Goal: Task Accomplishment & Management: Manage account settings

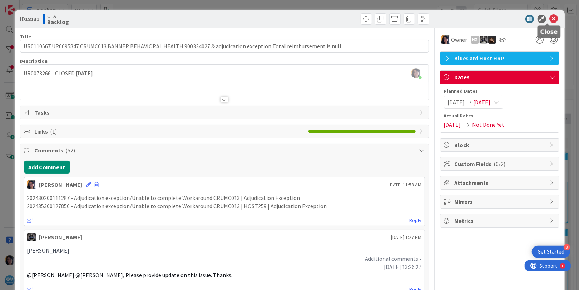
drag, startPoint x: 550, startPoint y: 17, endPoint x: 275, endPoint y: 24, distance: 274.3
click at [550, 17] on icon at bounding box center [554, 19] width 9 height 9
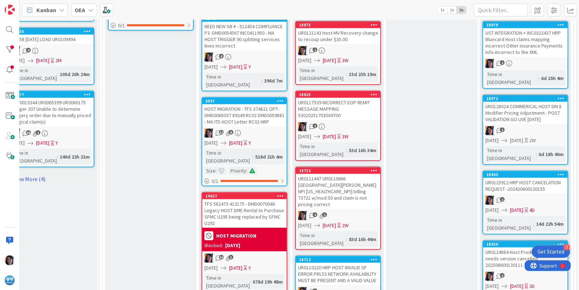
scroll to position [626, 16]
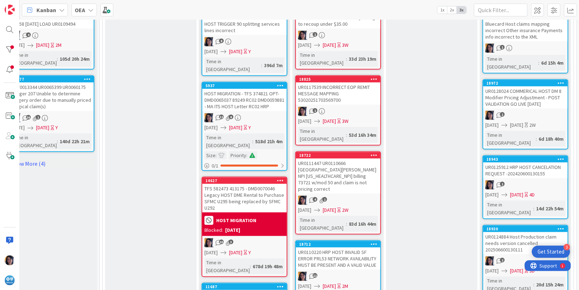
click at [512, 163] on div "UR0125912 HRP HOST CANCELATION REQUEST -202420600130155" at bounding box center [525, 171] width 84 height 16
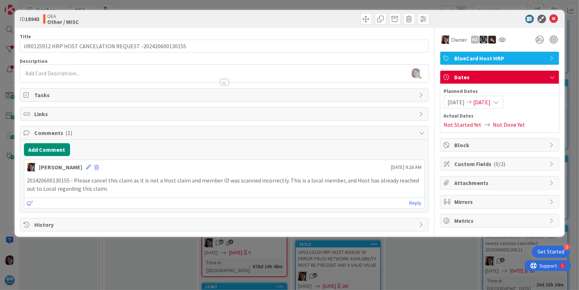
click at [48, 179] on p "202420600130155 - Please cancel this claim as it is not a Host claim and member…" at bounding box center [224, 185] width 395 height 16
copy p "202420600130155"
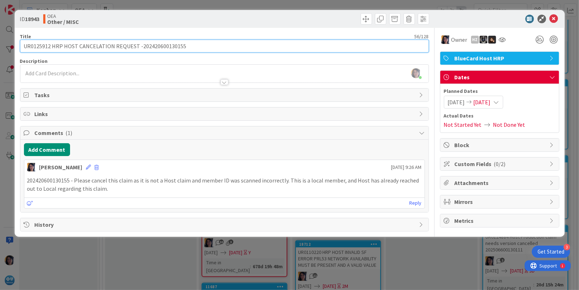
click at [42, 45] on input "UR0125912 HRP HOST CANCELATION REQUEST -202420600130155" at bounding box center [224, 46] width 409 height 13
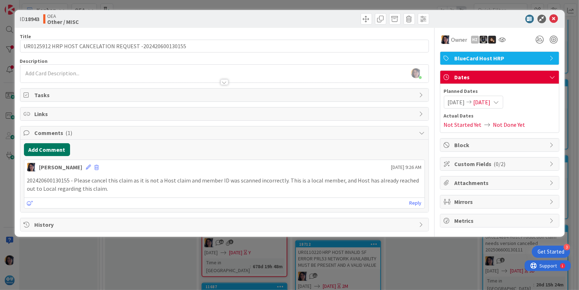
click at [51, 149] on button "Add Comment" at bounding box center [47, 149] width 46 height 13
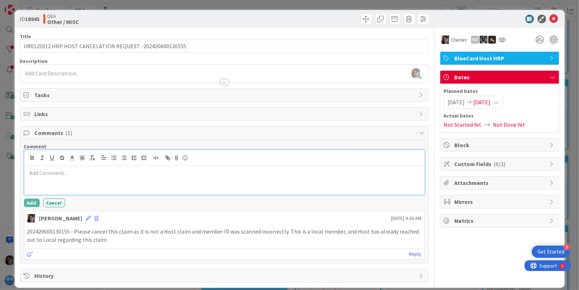
click at [66, 183] on div at bounding box center [224, 180] width 400 height 29
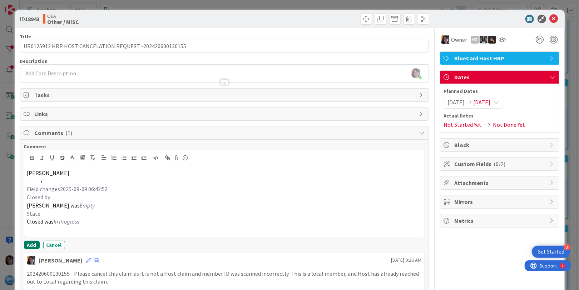
click at [32, 243] on button "Add" at bounding box center [32, 245] width 16 height 9
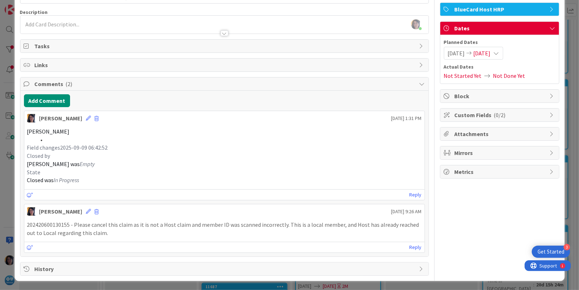
scroll to position [50, 0]
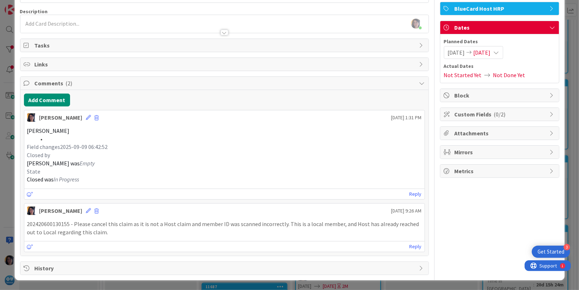
click at [54, 225] on p "202420600130155 - Please cancel this claim as it is not a Host claim and member…" at bounding box center [224, 228] width 395 height 16
copy p "202420600130155"
click at [252, 140] on li at bounding box center [229, 139] width 386 height 8
click at [45, 100] on button "Add Comment" at bounding box center [47, 100] width 46 height 13
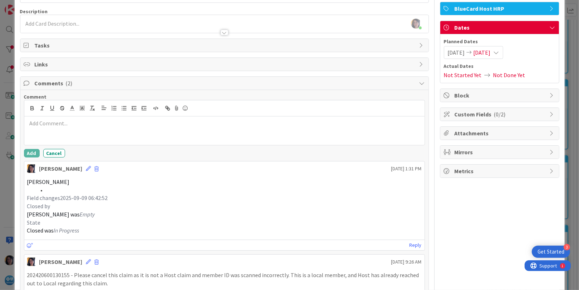
click at [72, 131] on div at bounding box center [224, 131] width 400 height 29
click at [31, 155] on button "Add" at bounding box center [32, 153] width 16 height 9
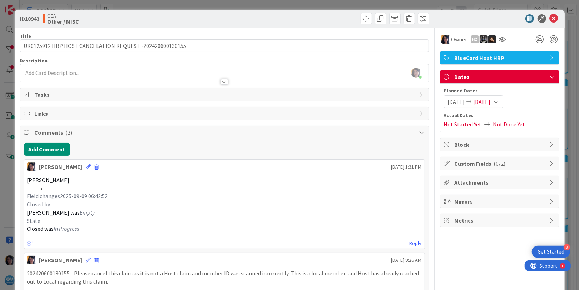
scroll to position [0, 0]
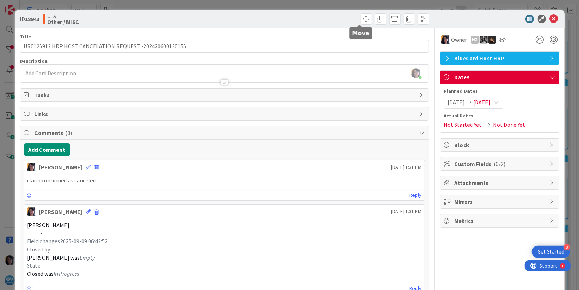
drag, startPoint x: 361, startPoint y: 21, endPoint x: 365, endPoint y: 38, distance: 17.5
click at [363, 22] on span at bounding box center [366, 18] width 11 height 11
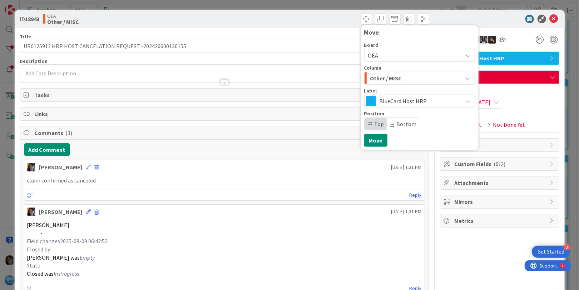
click at [373, 79] on span "Other / MISC" at bounding box center [386, 78] width 32 height 9
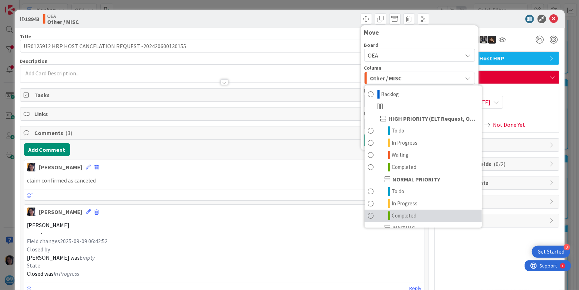
click at [393, 214] on span "Completed" at bounding box center [404, 216] width 25 height 9
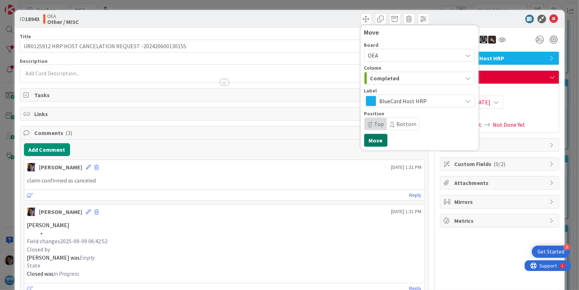
click at [373, 143] on button "Move" at bounding box center [375, 140] width 23 height 13
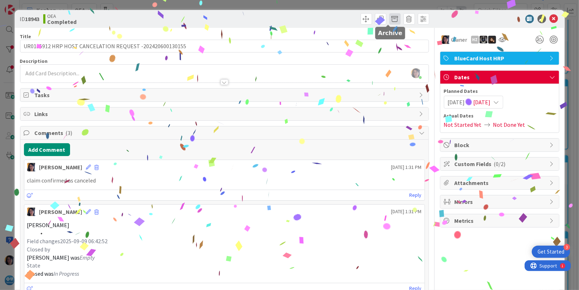
click at [389, 18] on span at bounding box center [394, 18] width 11 height 11
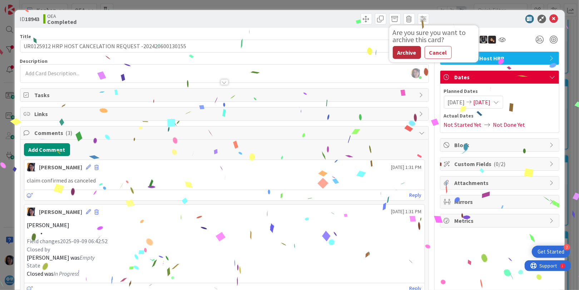
click at [400, 53] on button "Archive" at bounding box center [407, 52] width 28 height 13
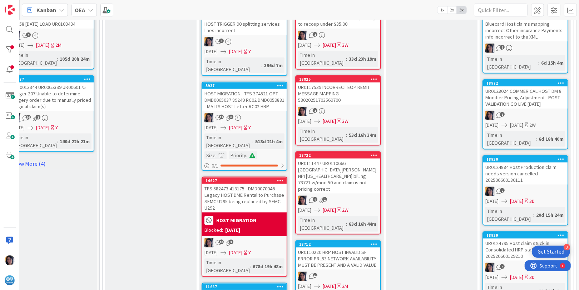
click at [517, 239] on div "UR0124795 Host claim stuck in Consolidated HRP status - 202520600129210" at bounding box center [525, 250] width 84 height 22
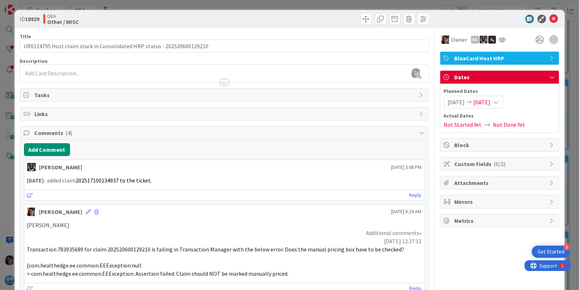
click at [216, 174] on div "[DATE] - added claim 202517100134937 to the ticket." at bounding box center [224, 181] width 400 height 14
click at [48, 149] on button "Add Comment" at bounding box center [47, 149] width 46 height 13
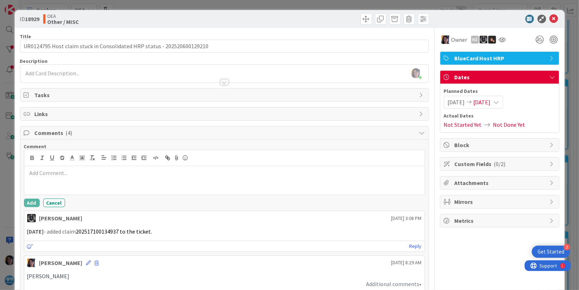
click at [49, 173] on p at bounding box center [224, 173] width 395 height 8
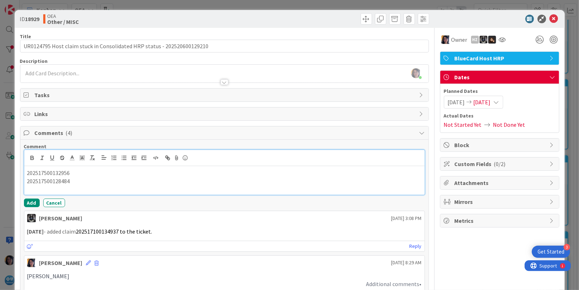
click at [74, 181] on p "202517500128484" at bounding box center [224, 181] width 395 height 8
click at [53, 190] on p "202517500129575" at bounding box center [224, 189] width 395 height 8
copy p "202517500129575"
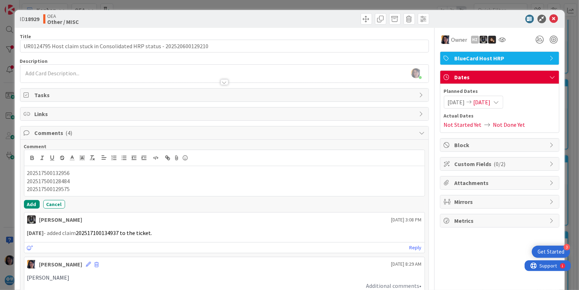
click at [51, 72] on div "[PERSON_NAME] joined 50 m ago" at bounding box center [224, 74] width 408 height 18
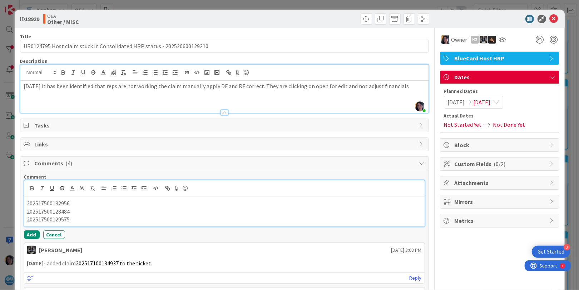
click at [53, 200] on p "202517500132956" at bounding box center [224, 204] width 395 height 8
copy p "202517500132956"
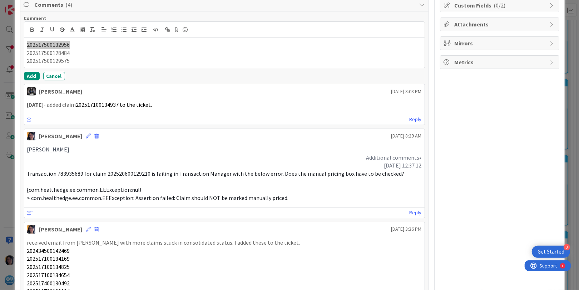
scroll to position [179, 0]
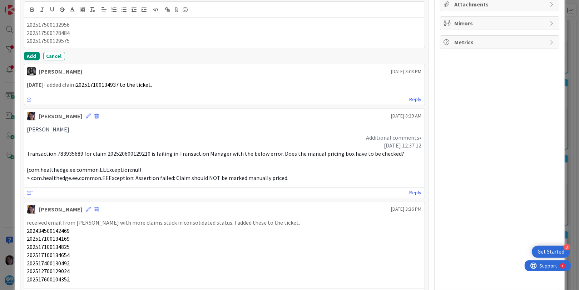
drag, startPoint x: 148, startPoint y: 213, endPoint x: 138, endPoint y: 192, distance: 22.9
click at [148, 213] on div "[PERSON_NAME] [DATE] 3:36 PM" at bounding box center [224, 207] width 400 height 11
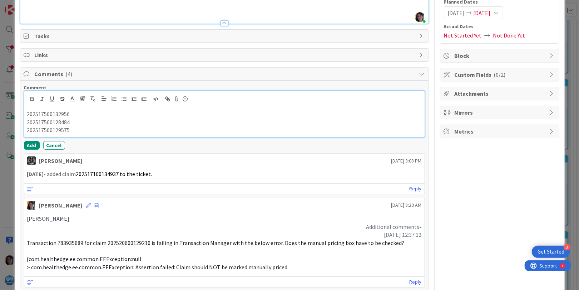
click at [77, 131] on p "202517500129575" at bounding box center [224, 130] width 395 height 8
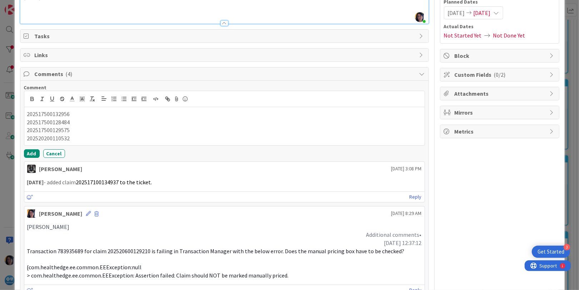
drag, startPoint x: 115, startPoint y: 15, endPoint x: 113, endPoint y: 29, distance: 14.1
click at [115, 15] on div "[DATE] it has been identified that reps are not working the claim manually appl…" at bounding box center [224, 7] width 408 height 32
click at [53, 127] on p "202517500129575" at bounding box center [224, 130] width 395 height 8
copy p "202517500129575"
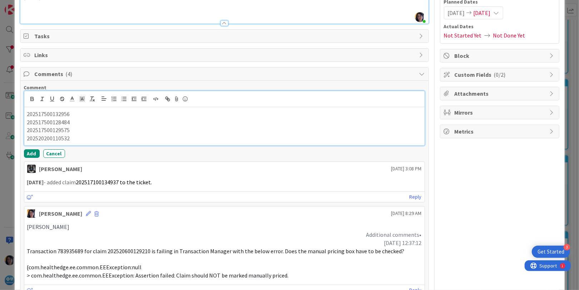
click at [55, 123] on p "202517500128484" at bounding box center [224, 122] width 395 height 8
copy p "202517500128484"
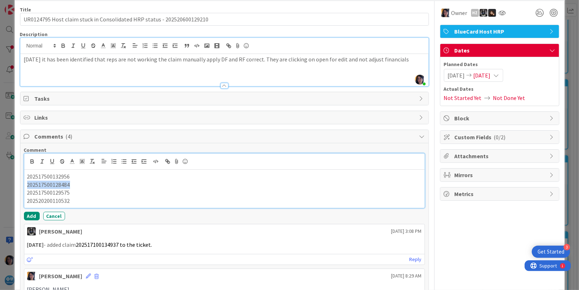
scroll to position [0, 0]
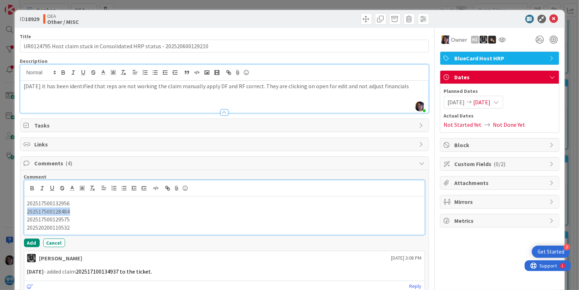
click at [112, 208] on div "202517500132956 202517500128484 202517500129575 202520200110532" at bounding box center [224, 216] width 400 height 38
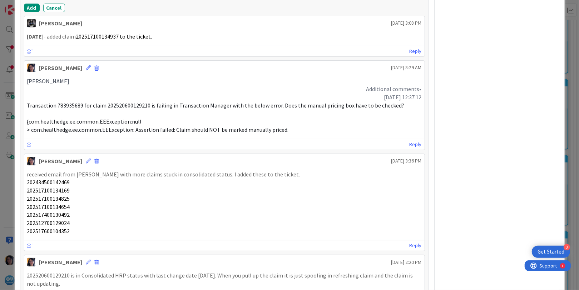
scroll to position [238, 0]
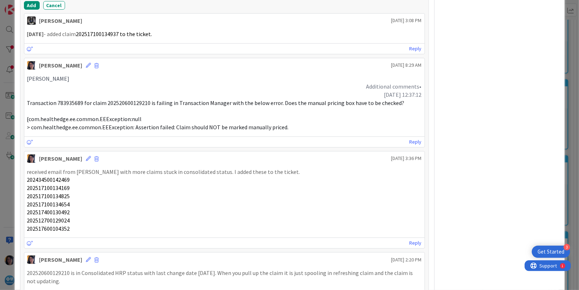
click at [232, 201] on p "202517100134654" at bounding box center [224, 205] width 395 height 8
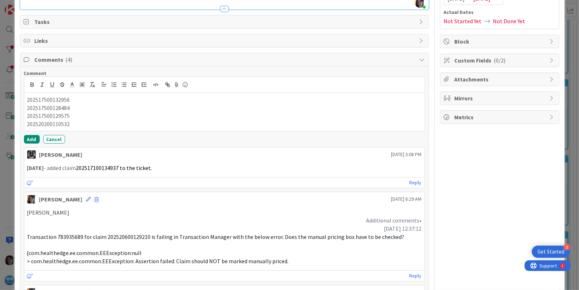
scroll to position [193, 0]
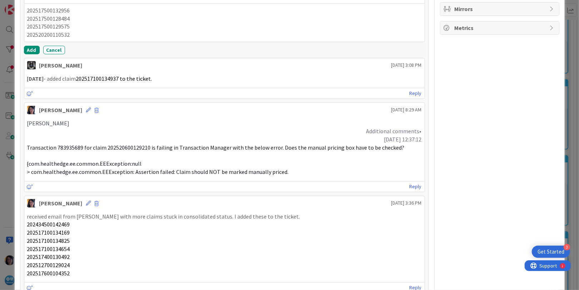
click at [111, 239] on p "202517100134825" at bounding box center [224, 241] width 395 height 8
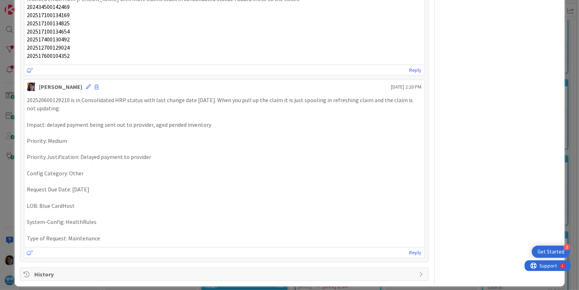
scroll to position [417, 0]
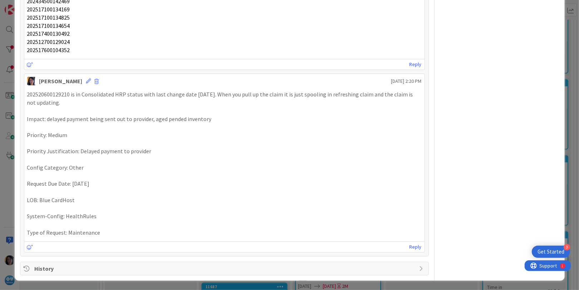
click at [50, 95] on p "202520600129210 is in Consolidated HRP status with last change date [DATE]. Whe…" at bounding box center [224, 98] width 395 height 16
copy p "202520600129210"
click at [240, 143] on p at bounding box center [224, 143] width 395 height 8
click at [108, 113] on p at bounding box center [224, 111] width 395 height 8
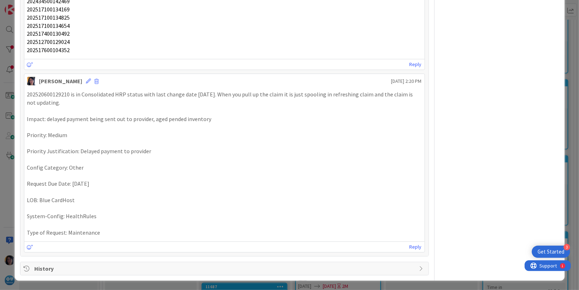
drag, startPoint x: 121, startPoint y: 198, endPoint x: 119, endPoint y: 182, distance: 15.8
click at [120, 197] on p "LOB: Blue CardHost" at bounding box center [224, 200] width 395 height 8
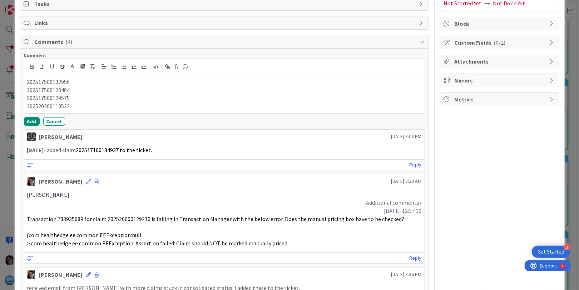
scroll to position [104, 0]
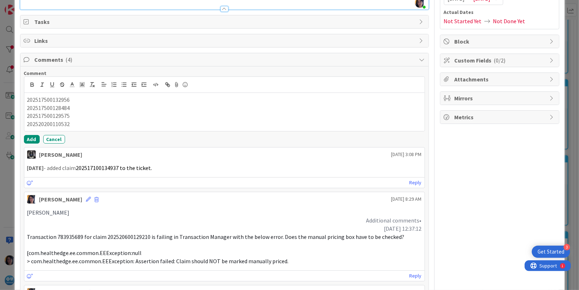
click at [164, 238] on span "Transaction 783935689 for claim 202520600129210 is failing in Transaction Manag…" at bounding box center [216, 236] width 378 height 7
click at [134, 235] on span "Transaction 783935689 for claim 202520600129210 is failing in Transaction Manag…" at bounding box center [216, 236] width 378 height 7
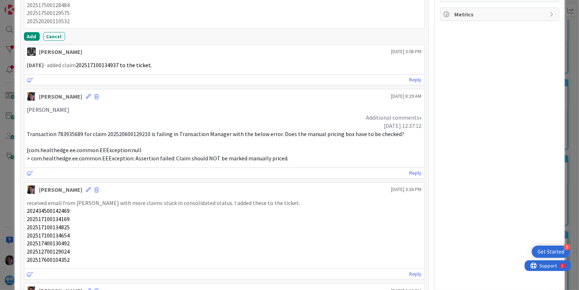
scroll to position [148, 0]
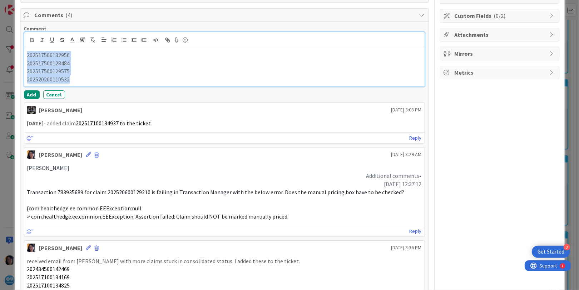
drag, startPoint x: 76, startPoint y: 80, endPoint x: 25, endPoint y: 50, distance: 59.5
click at [25, 50] on div "202517500132956 202517500128484 202517500129575 202520200110532" at bounding box center [224, 67] width 400 height 38
copy div "202517500132956 202517500128484 202517500129575 202520200110532"
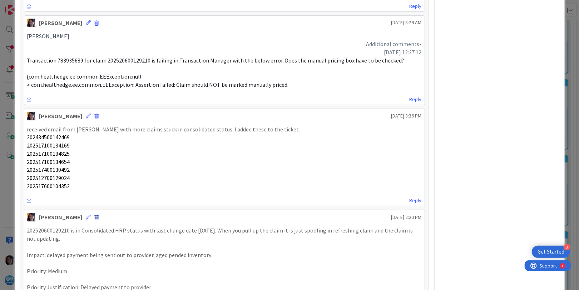
scroll to position [282, 0]
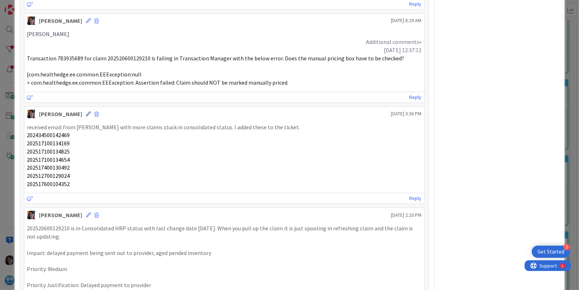
click at [86, 114] on icon at bounding box center [88, 114] width 5 height 5
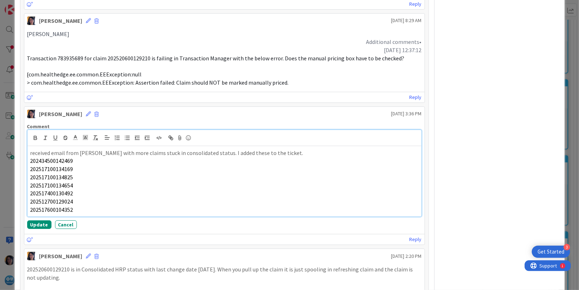
click at [77, 211] on p "202517600104352" at bounding box center [224, 210] width 388 height 8
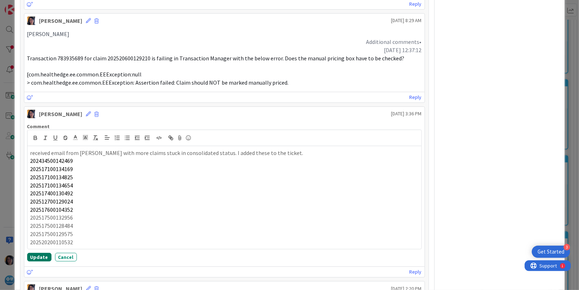
click at [39, 258] on button "Update" at bounding box center [39, 257] width 24 height 9
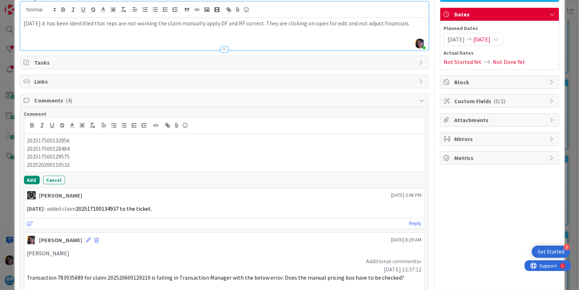
scroll to position [59, 0]
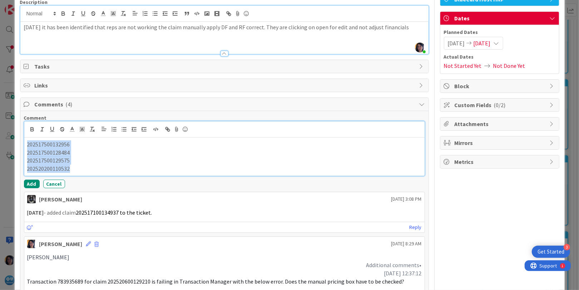
drag, startPoint x: 77, startPoint y: 166, endPoint x: 28, endPoint y: 143, distance: 54.4
click at [28, 143] on div "202517500132956 202517500128484 202517500129575 202520200110532" at bounding box center [224, 157] width 400 height 38
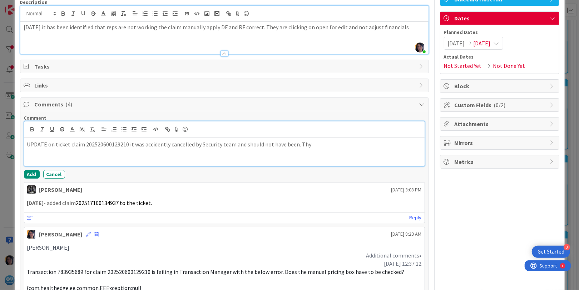
click at [307, 146] on p "UPDATE on ticket claim 202520600129210 it was accidently cancelled by Security …" at bounding box center [224, 145] width 395 height 8
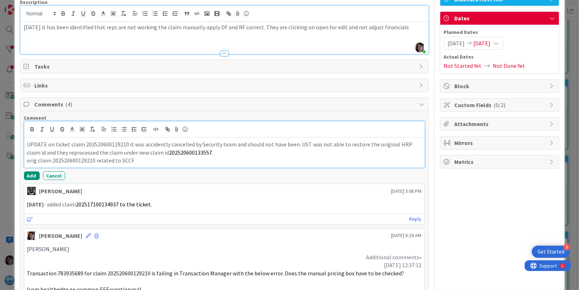
click at [151, 160] on p "orig claim 202520600129210 related to SCCF" at bounding box center [224, 161] width 395 height 8
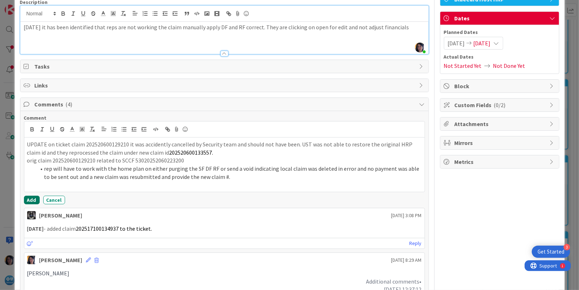
click at [31, 197] on button "Add" at bounding box center [32, 200] width 16 height 9
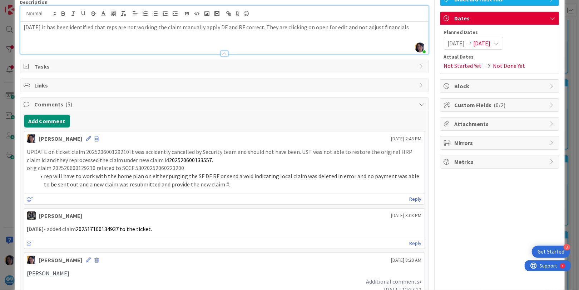
click at [205, 172] on li "rep will have to work with the home plan on either purging the SF DF RF or send…" at bounding box center [229, 180] width 386 height 16
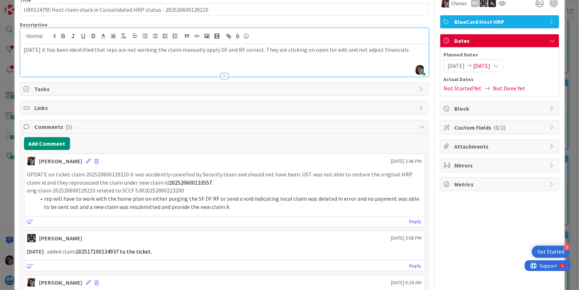
scroll to position [0, 0]
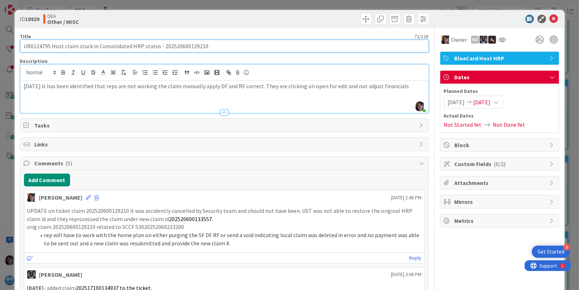
click at [43, 45] on input "UR0124795 Host claim stuck in Consolidated HRP status - 202520600129210" at bounding box center [224, 46] width 409 height 13
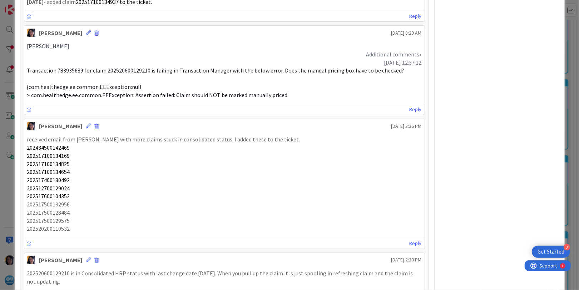
scroll to position [465, 0]
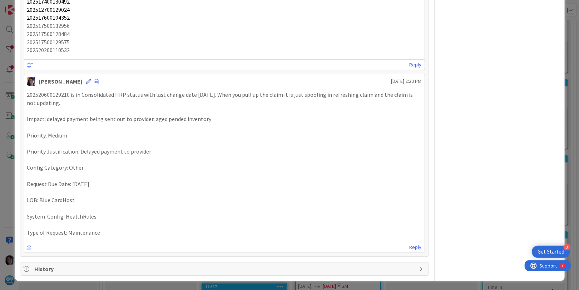
click at [86, 80] on icon at bounding box center [88, 81] width 5 height 5
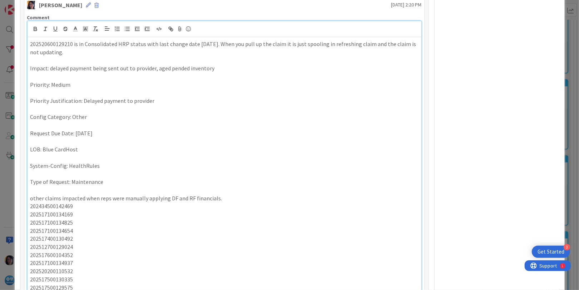
scroll to position [612, 0]
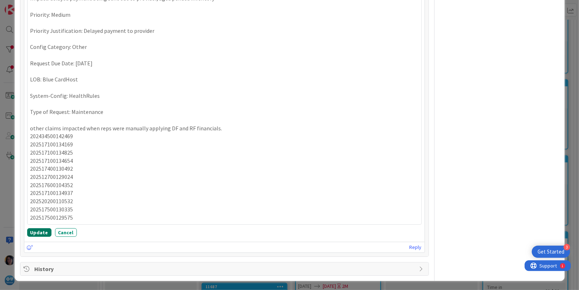
click at [35, 232] on button "Update" at bounding box center [39, 232] width 24 height 9
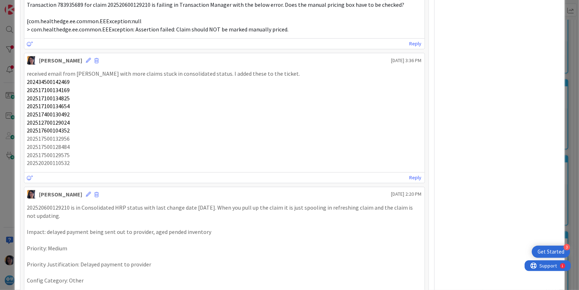
scroll to position [347, 0]
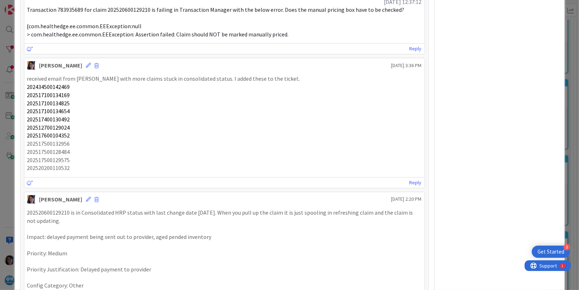
click at [46, 148] on p "202517500128484" at bounding box center [224, 152] width 395 height 8
drag, startPoint x: 26, startPoint y: 143, endPoint x: 75, endPoint y: 175, distance: 58.9
click at [75, 175] on div "[PERSON_NAME] [DATE] 3:36 PM received email from [PERSON_NAME] with more claims…" at bounding box center [224, 123] width 401 height 131
copy div "202517500132956 202517500128484 202517500129575 202520200110532"
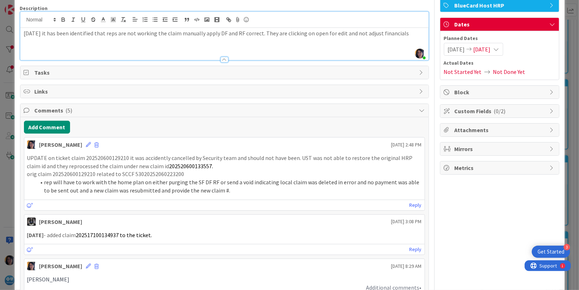
scroll to position [34, 0]
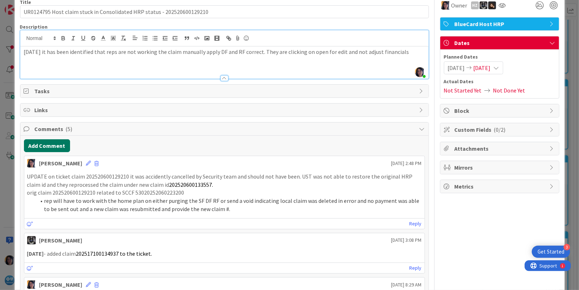
click at [46, 146] on button "Add Comment" at bounding box center [47, 145] width 46 height 13
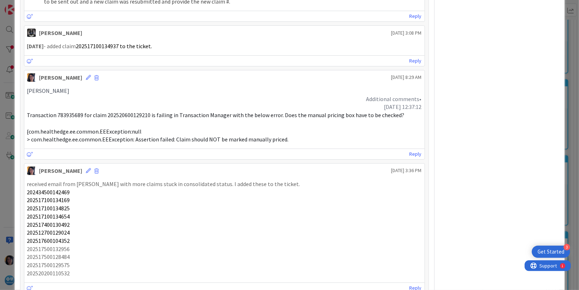
scroll to position [347, 0]
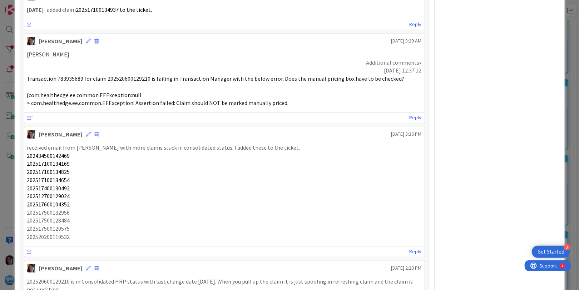
click at [62, 222] on p "202517500128484" at bounding box center [224, 221] width 395 height 8
click at [86, 132] on icon at bounding box center [88, 134] width 5 height 5
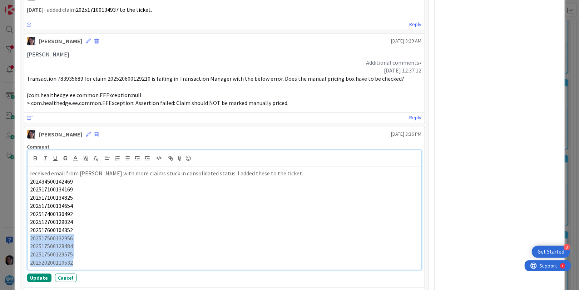
drag, startPoint x: 30, startPoint y: 236, endPoint x: 82, endPoint y: 263, distance: 58.7
click at [82, 263] on div "received email from [PERSON_NAME] with more claims stuck in consolidated status…" at bounding box center [225, 218] width 394 height 103
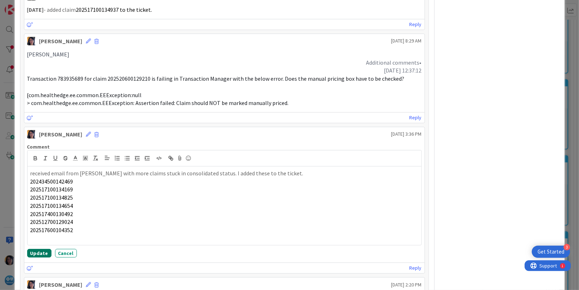
click at [40, 252] on button "Update" at bounding box center [39, 253] width 24 height 9
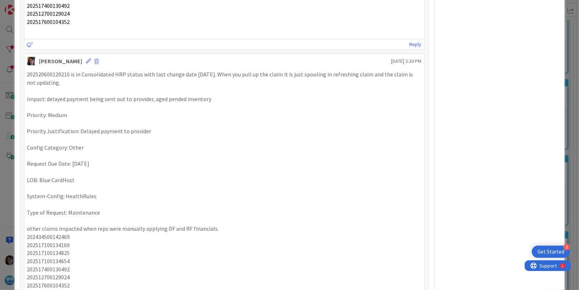
scroll to position [526, 0]
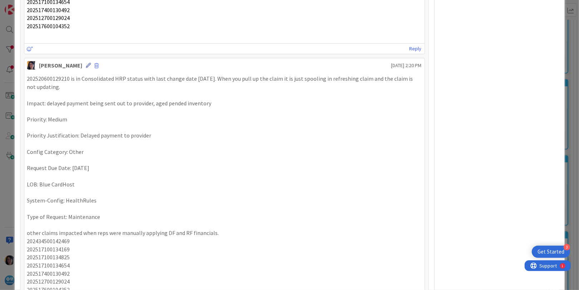
click at [86, 64] on icon at bounding box center [88, 65] width 5 height 5
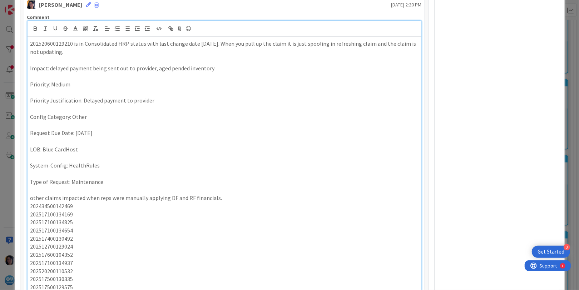
click at [72, 43] on p "202520600129210 is in Consolidated HRP status with last change date [DATE]. Whe…" at bounding box center [224, 48] width 388 height 16
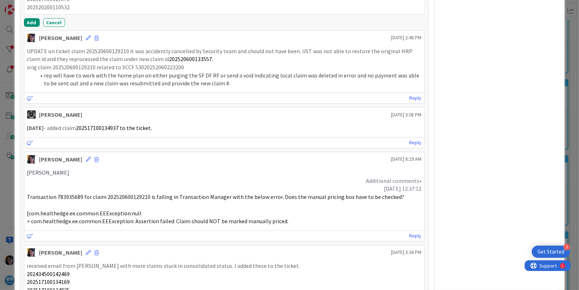
scroll to position [184, 0]
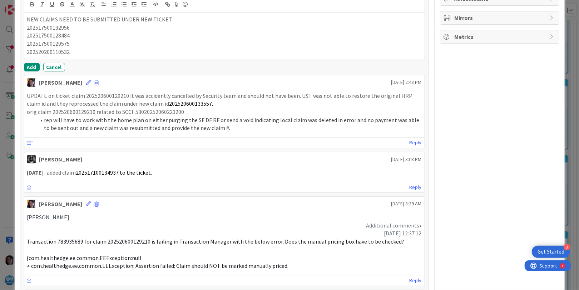
click at [158, 110] on p "orig claim 202520600129210 related to SCCF 53020252060223200" at bounding box center [224, 112] width 395 height 8
copy p "53020252060223200"
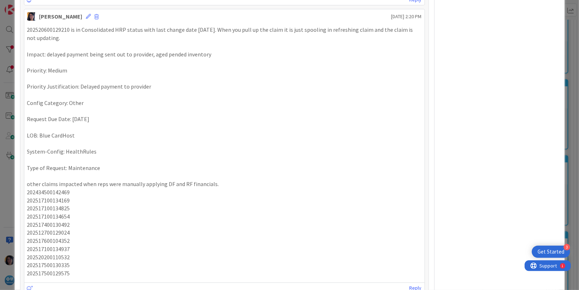
scroll to position [542, 0]
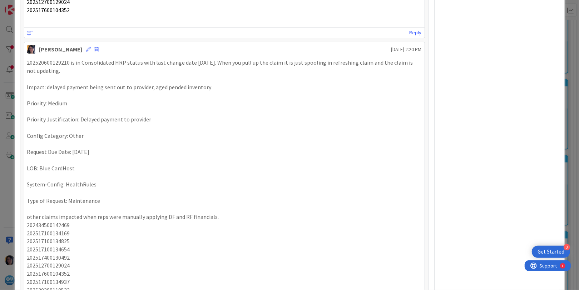
click at [71, 64] on p "202520600129210 is in Consolidated HRP status with last change date [DATE]. Whe…" at bounding box center [224, 67] width 395 height 16
click at [70, 63] on p "202520600129210 is in Consolidated HRP status with last change date [DATE]. Whe…" at bounding box center [224, 67] width 395 height 16
click at [86, 47] on icon at bounding box center [88, 49] width 5 height 5
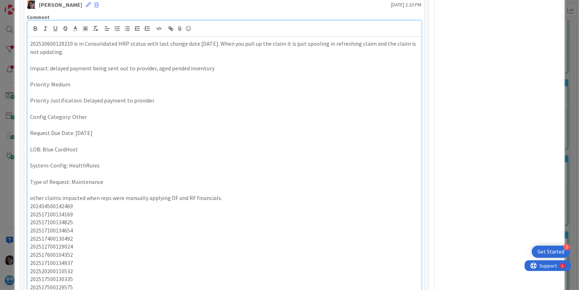
click at [72, 43] on p "202520600129210 is in Consolidated HRP status with last change date [DATE]. Whe…" at bounding box center [224, 48] width 388 height 16
click at [63, 180] on p "Type of Request: Maintenance" at bounding box center [224, 182] width 388 height 8
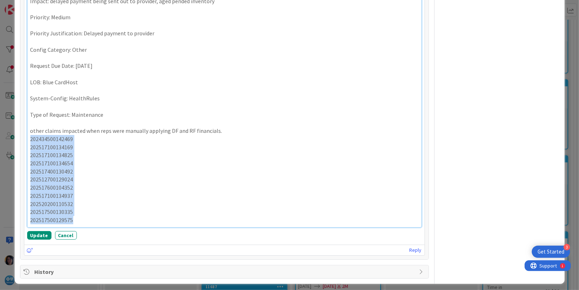
drag, startPoint x: 31, startPoint y: 204, endPoint x: 75, endPoint y: 225, distance: 48.6
click at [75, 225] on div "202520600129210 is in Consolidated HRP status with last change date [DATE]. Whe…" at bounding box center [225, 98] width 394 height 257
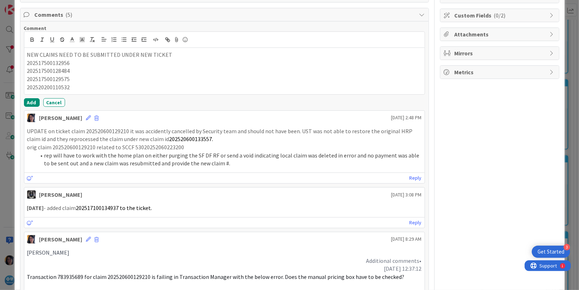
scroll to position [162, 0]
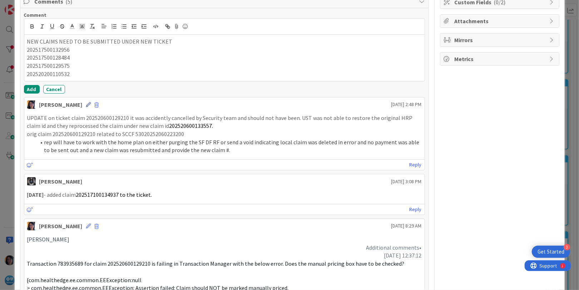
click at [86, 102] on icon at bounding box center [88, 104] width 5 height 5
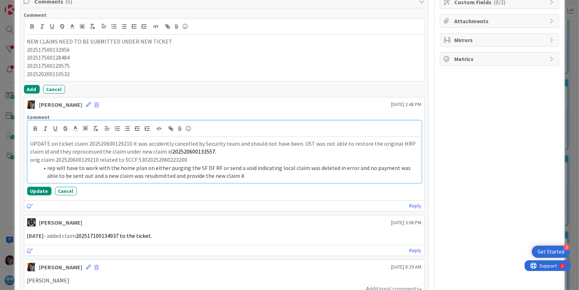
click at [260, 176] on li "rep will have to work with the home plan on either purging the SF DF RF or send…" at bounding box center [229, 172] width 380 height 16
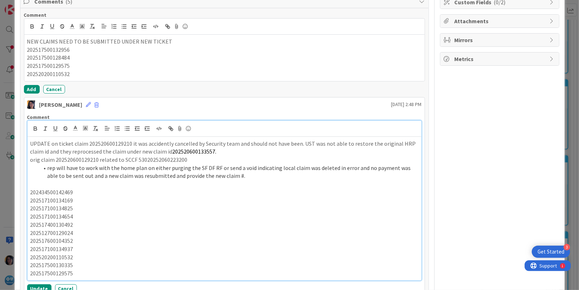
click at [56, 186] on p at bounding box center [224, 184] width 388 height 8
click at [54, 191] on p "202434500142469" at bounding box center [224, 192] width 388 height 8
click at [87, 192] on p "202434500142469" at bounding box center [224, 192] width 388 height 8
click at [124, 191] on p "202434500142469 - 53020250980076500 NO NEXT VERSION," at bounding box center [224, 192] width 388 height 8
click at [182, 195] on p "202434500142469 - 53020250980076500, NO NEXT VERSION," at bounding box center [224, 192] width 388 height 8
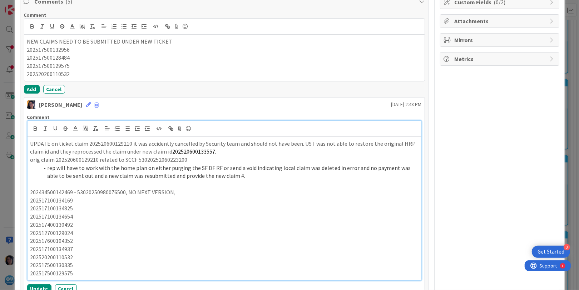
click at [179, 190] on p "202434500142469 - 53020250980076500, NO NEXT VERSION," at bounding box center [224, 192] width 388 height 8
click at [151, 205] on p "202517100134825" at bounding box center [224, 209] width 388 height 8
click at [55, 200] on p "202517100134169" at bounding box center [224, 201] width 388 height 8
click at [80, 197] on p "202517100134169" at bounding box center [224, 201] width 388 height 8
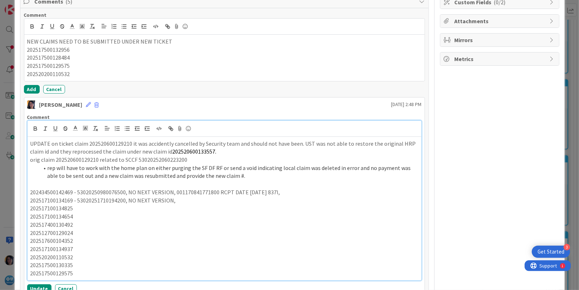
click at [179, 200] on p "202517100134169 - 53020251710194200, NO NEXT VERSION," at bounding box center [224, 201] width 388 height 8
click at [174, 193] on p "202434500142469 - 53020250980076500, NO NEXT VERSION, 001170841771800 RCPT DATE…" at bounding box center [224, 192] width 388 height 8
click at [291, 193] on p "202434500142469 - 53020250980076500, NO NEXT VERSION, 001170841771800 RCPT DATE…" at bounding box center [224, 192] width 388 height 8
click at [50, 207] on p "202517100134825" at bounding box center [224, 209] width 388 height 8
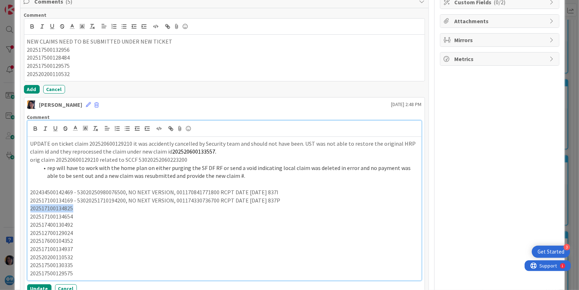
click at [83, 208] on p "202517100134825" at bounding box center [224, 209] width 388 height 8
click at [74, 193] on p "202434500142469 - 53020250980076500, NO NEXT VERSION, 001170841771800 RCPT DATE…" at bounding box center [224, 192] width 388 height 8
click at [74, 199] on p "202517100134169 - 53020251710194200, NO NEXT VERSION, 001174330736700 RCPT DATE…" at bounding box center [224, 201] width 388 height 8
click at [76, 207] on p "202517100134825" at bounding box center [224, 209] width 388 height 8
click at [218, 210] on p "202517100134825 SF WAITING DF - 53020251710209400, NO NEXT VERSION," at bounding box center [224, 209] width 388 height 8
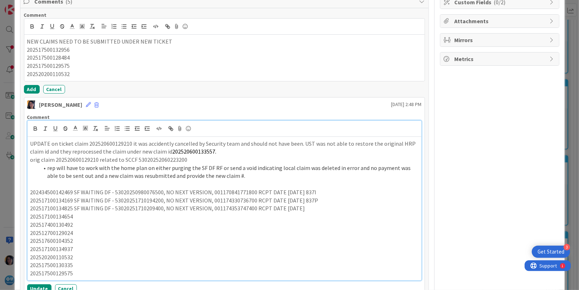
click at [300, 190] on p "202434500142469 SF WAITING DF - 53020250980076500, NO NEXT VERSION, 00117084177…" at bounding box center [224, 192] width 388 height 8
click at [299, 200] on p "202517100134169 SF WAITING DF - 53020251710194200, NO NEXT VERSION, 00117433073…" at bounding box center [224, 201] width 388 height 8
click at [306, 207] on p "202517100134825 SF WAITING DF - 53020251710209400, NO NEXT VERSION, 00117435374…" at bounding box center [224, 209] width 388 height 8
click at [56, 216] on p "202517100134654" at bounding box center [224, 217] width 388 height 8
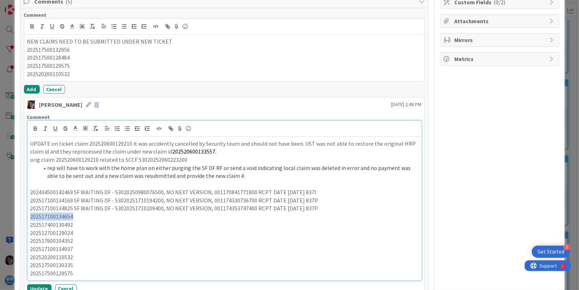
click at [81, 215] on p "202517100134654" at bounding box center [224, 217] width 388 height 8
click at [141, 218] on p "202517100134654 READY TO CREATE SF," at bounding box center [224, 217] width 388 height 8
click at [231, 218] on p "202517100134654 READY TO CREATE SF, 53020251710197000, NO NEXT VERSION," at bounding box center [224, 217] width 388 height 8
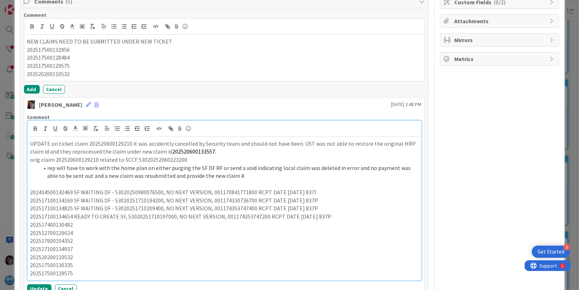
click at [61, 224] on p "202517400130492" at bounding box center [224, 225] width 388 height 8
click at [82, 222] on p "202517400130492" at bounding box center [224, 225] width 388 height 8
click at [88, 223] on p "202517400130492" at bounding box center [224, 225] width 388 height 8
drag, startPoint x: 112, startPoint y: 226, endPoint x: 28, endPoint y: 226, distance: 83.3
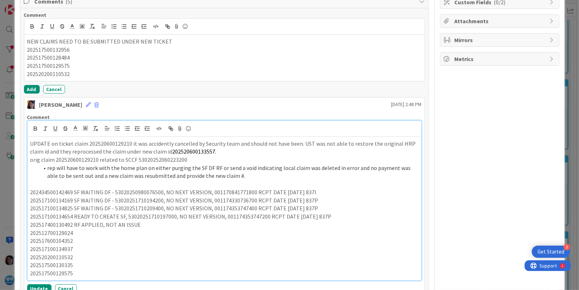
click at [28, 226] on div "UPDATE on ticket claim 202520600129210 it was accidently cancelled by Security …" at bounding box center [225, 209] width 394 height 144
click at [64, 128] on icon "button" at bounding box center [65, 129] width 6 height 6
click at [51, 230] on p "202512700129024" at bounding box center [224, 233] width 388 height 8
click at [82, 230] on p "202512700129024" at bounding box center [224, 233] width 388 height 8
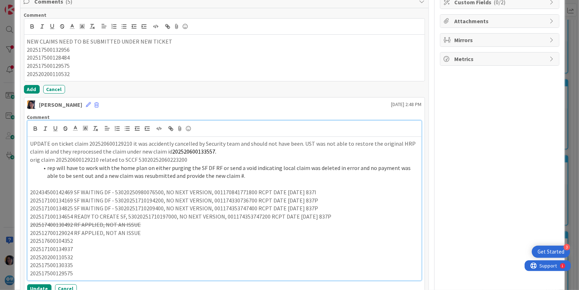
drag, startPoint x: 110, startPoint y: 239, endPoint x: 105, endPoint y: 234, distance: 6.8
click at [110, 238] on p "202517600104352" at bounding box center [224, 241] width 388 height 8
drag, startPoint x: 103, startPoint y: 230, endPoint x: 146, endPoint y: 232, distance: 43.0
click at [146, 232] on p "202512700129024 RF APPLIED, NOT AN ISSUE" at bounding box center [224, 233] width 388 height 8
click at [246, 230] on p "202512700129024 RF APPLIED, NEXT VERSION ALREADY CANCLED ([DATE] FROM TICKET)" at bounding box center [224, 233] width 388 height 8
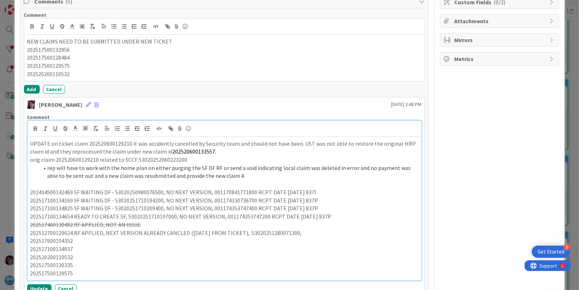
drag, startPoint x: 134, startPoint y: 254, endPoint x: 123, endPoint y: 246, distance: 13.5
click at [133, 254] on p "202520200110532" at bounding box center [224, 258] width 388 height 8
drag, startPoint x: 289, startPoint y: 252, endPoint x: 291, endPoint y: 249, distance: 4.2
click at [289, 252] on p "202517100134937" at bounding box center [224, 249] width 388 height 8
click at [309, 232] on p "202512700129024 RF APPLIED, NEXT VERSION ALREADY CANCLED ([DATE] FROM TICKET), …" at bounding box center [224, 233] width 388 height 8
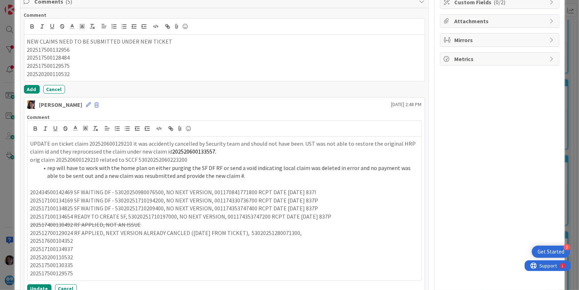
click at [11, 276] on div "ID 18929 OEA Other / MISC Title 72 / 128 UR0124795 Host claim stuck in Consolid…" at bounding box center [289, 145] width 579 height 290
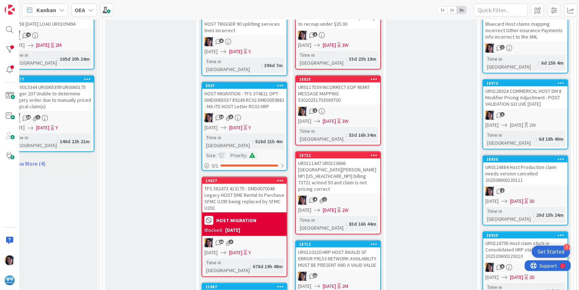
click at [508, 239] on div "UR0124795 Host claim stuck in Consolidated HRP status - 202520600129210" at bounding box center [525, 250] width 84 height 22
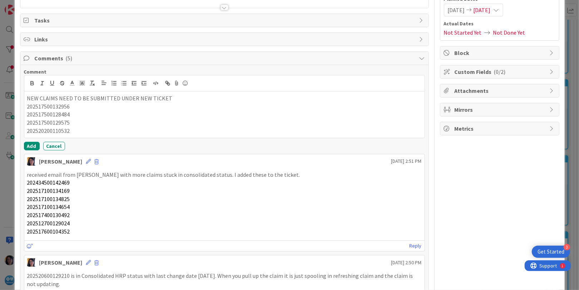
scroll to position [89, 0]
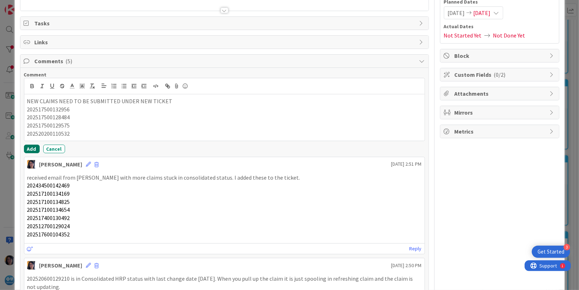
click at [34, 148] on button "Add" at bounding box center [32, 149] width 16 height 9
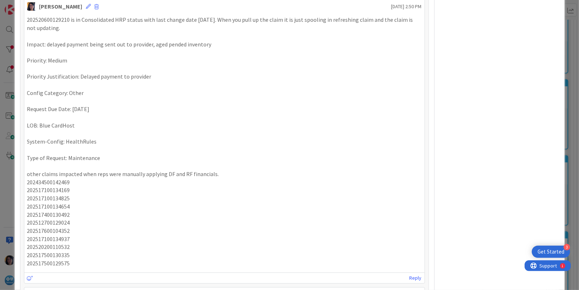
scroll to position [358, 0]
click at [54, 19] on p "202520600129210 is in Consolidated HRP status with last change date [DATE]. Whe…" at bounding box center [224, 23] width 395 height 16
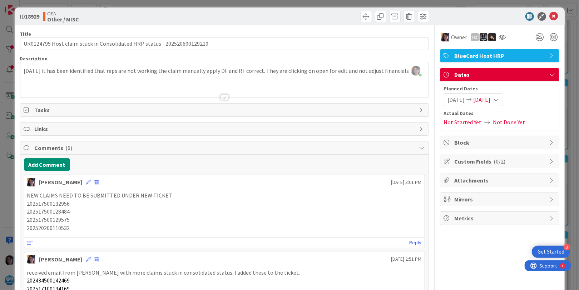
scroll to position [0, 0]
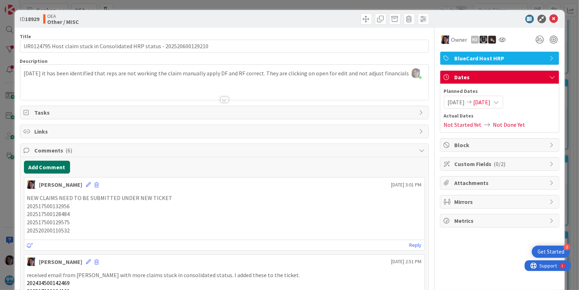
click at [45, 167] on button "Add Comment" at bounding box center [47, 167] width 46 height 13
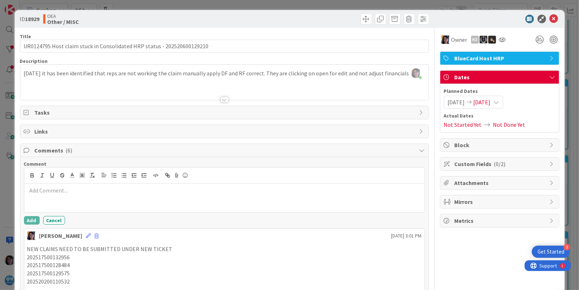
click at [61, 190] on p at bounding box center [224, 191] width 395 height 8
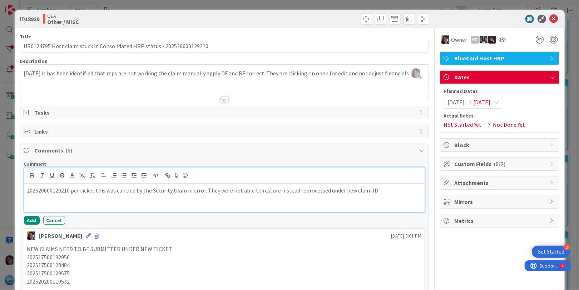
click at [373, 191] on p "202520600129210 per ticket this was cancled by the Security team in error. They…" at bounding box center [224, 191] width 395 height 8
click at [414, 190] on p "202520600129210 per ticket this was cancled by the Security team in error. They…" at bounding box center [224, 191] width 395 height 8
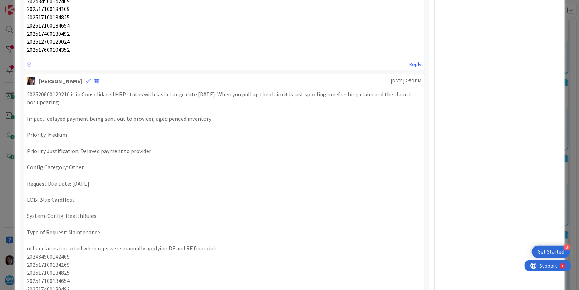
scroll to position [447, 0]
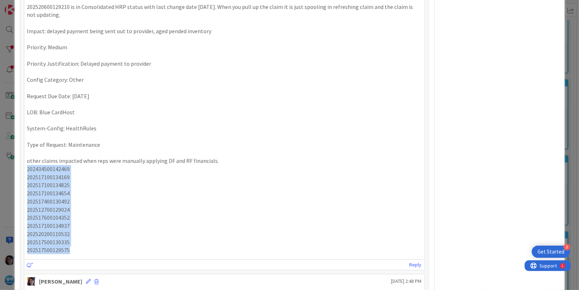
drag, startPoint x: 27, startPoint y: 168, endPoint x: 69, endPoint y: 254, distance: 95.8
click at [69, 254] on div "202520600129210 is in Consolidated HRP status with last change date [DATE]. Whe…" at bounding box center [224, 129] width 395 height 252
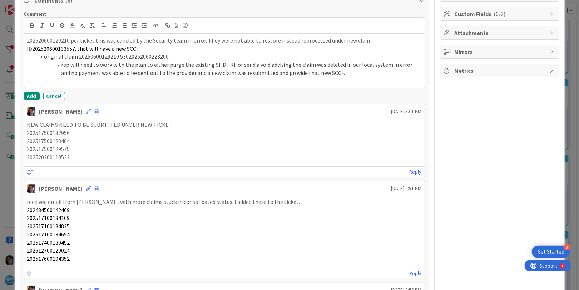
scroll to position [89, 0]
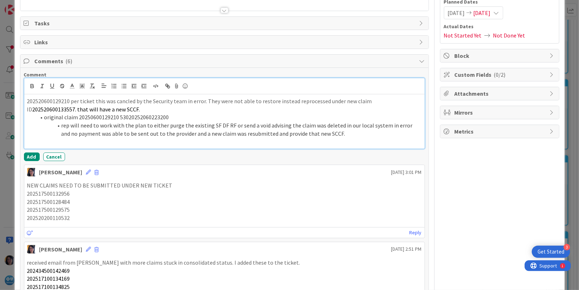
click at [95, 142] on p at bounding box center [224, 142] width 395 height 8
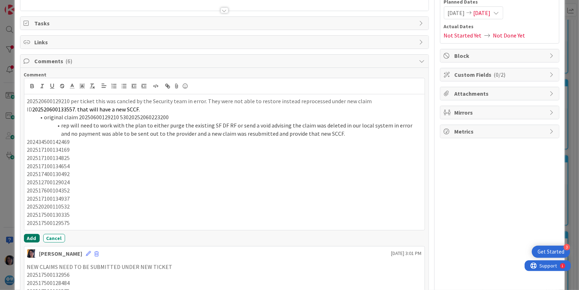
click at [31, 237] on button "Add" at bounding box center [32, 238] width 16 height 9
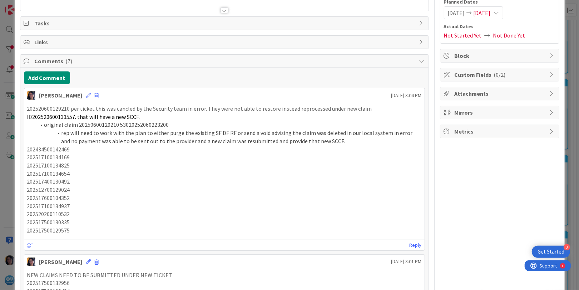
click at [54, 150] on p "202434500142469" at bounding box center [224, 150] width 395 height 8
click at [82, 149] on p "202434500142469" at bounding box center [224, 150] width 395 height 8
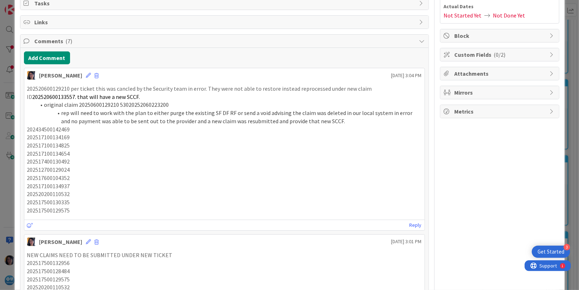
scroll to position [106, 0]
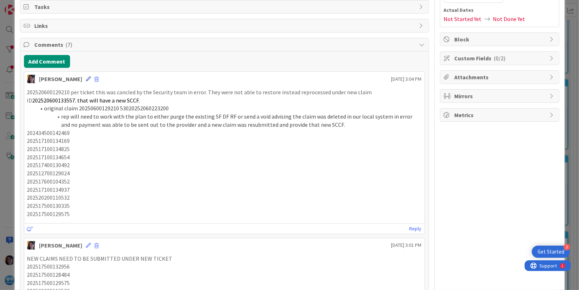
click at [86, 78] on icon at bounding box center [88, 79] width 5 height 5
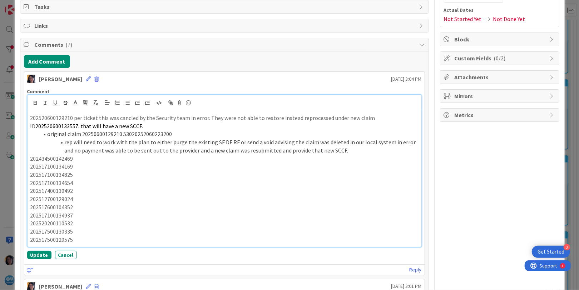
click at [83, 159] on p "202434500142469" at bounding box center [224, 159] width 388 height 8
click at [122, 158] on p "202434500142469 - RF APPLIED," at bounding box center [224, 159] width 388 height 8
click at [216, 158] on p "202434500142469 - RF APPLIED, 53020250980076500, NO NEXT VERSION," at bounding box center [224, 159] width 388 height 8
click at [46, 167] on p "202517100134169" at bounding box center [224, 167] width 388 height 8
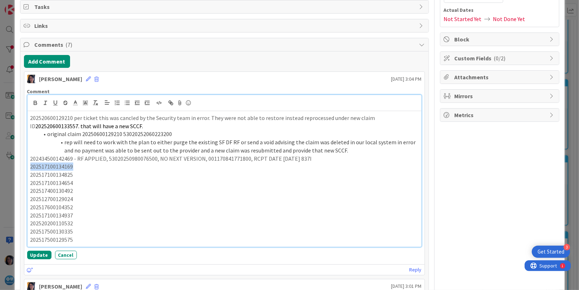
click at [81, 166] on p "202517100134169" at bounding box center [224, 167] width 388 height 8
click at [117, 167] on p "202517100134169 - RF APPLIED," at bounding box center [224, 167] width 388 height 8
click at [218, 168] on p "202517100134169 - RF APPLIED, 53020251710194200, NO NEXT VERSION," at bounding box center [224, 167] width 388 height 8
click at [205, 168] on p "202517100134169 - RF APPLIED, 53020251710194200, NO NEXT VERSION, 0011743307367…" at bounding box center [224, 167] width 388 height 8
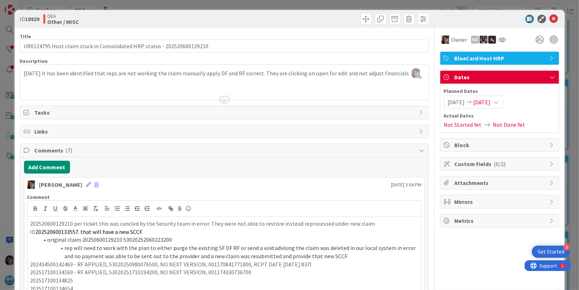
click at [550, 17] on icon at bounding box center [554, 19] width 9 height 9
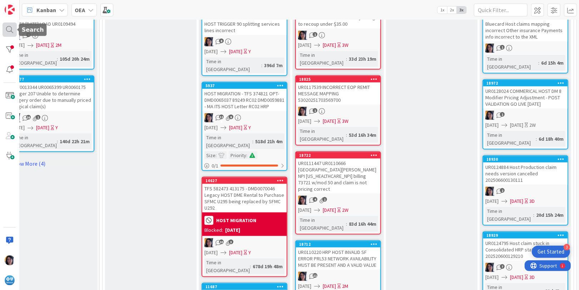
click at [6, 26] on div at bounding box center [10, 30] width 14 height 14
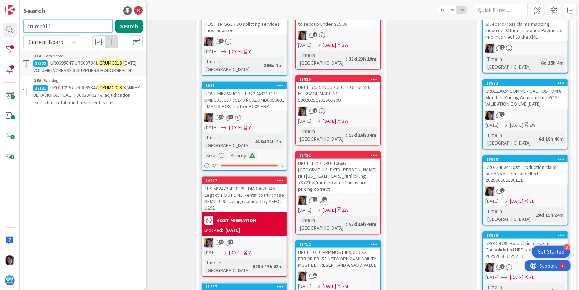
click at [42, 25] on input "crumc013" at bounding box center [67, 26] width 89 height 13
paste input "UR0129720"
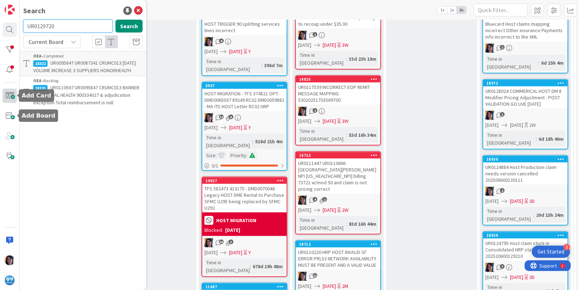
type input "UR0129720"
click at [10, 94] on span at bounding box center [10, 96] width 14 height 14
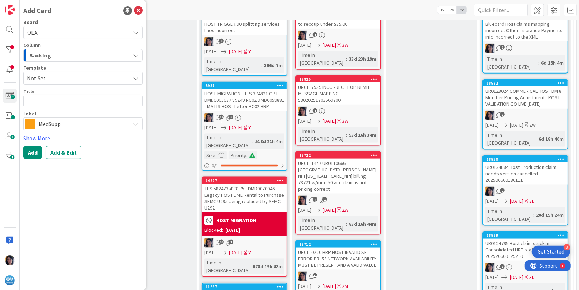
click at [48, 45] on div "Column" at bounding box center [82, 45] width 119 height 5
click at [50, 56] on div "Backlog" at bounding box center [79, 55] width 103 height 11
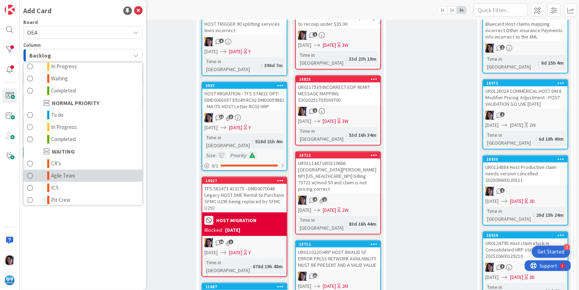
scroll to position [70, 0]
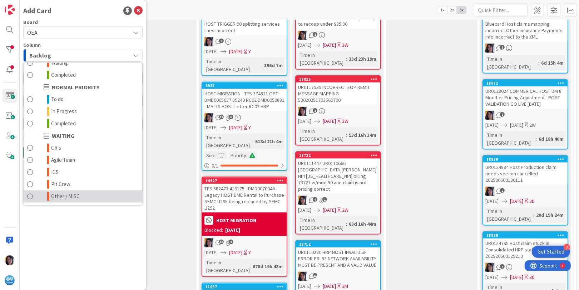
click at [60, 194] on span "Other / MISC" at bounding box center [65, 196] width 29 height 9
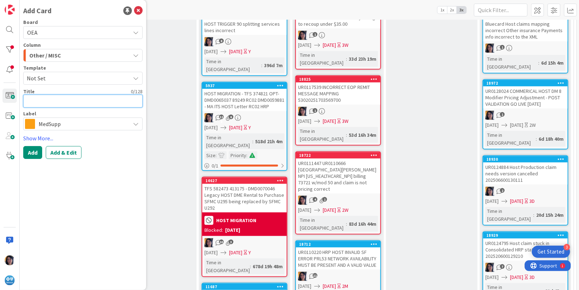
click at [37, 101] on textarea at bounding box center [82, 101] width 119 height 13
paste textarea "UR0129720"
type textarea "x"
type textarea "UR0129720"
type textarea "x"
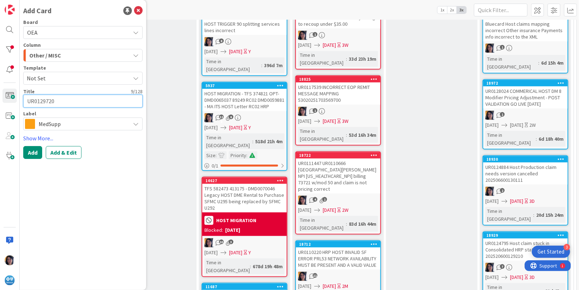
type textarea "UR0129720"
paste textarea "G360 Errors Queue WI Bulk Termination request"
type textarea "x"
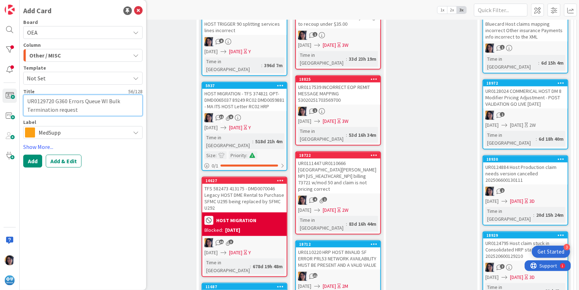
type textarea "UR0129720 G360 Errors Queue WI Bulk Termination request"
click at [55, 131] on span "MedSupp" at bounding box center [83, 133] width 88 height 10
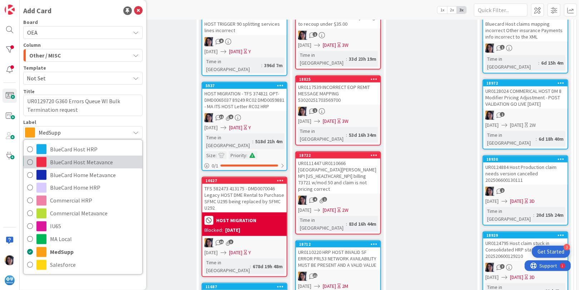
click at [63, 164] on span "BlueCard Host Metavance" at bounding box center [94, 162] width 89 height 11
type textarea "x"
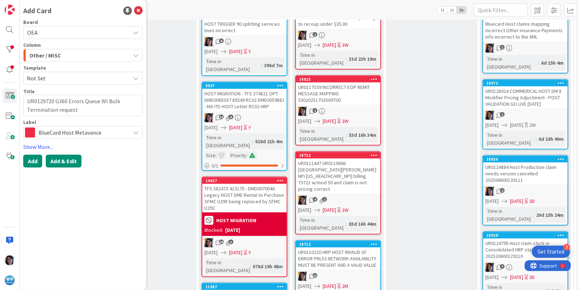
click at [54, 159] on button "Add & Edit" at bounding box center [64, 161] width 36 height 13
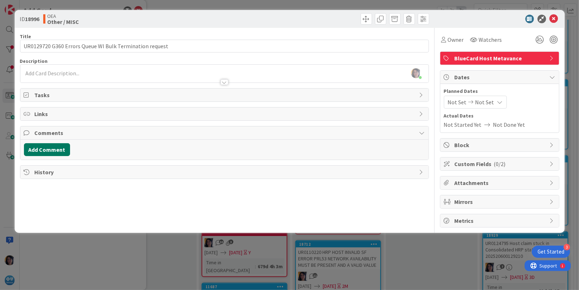
click at [52, 151] on button "Add Comment" at bounding box center [47, 149] width 46 height 13
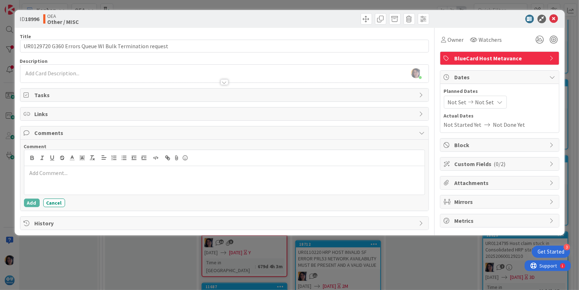
click at [60, 181] on div at bounding box center [224, 180] width 400 height 29
click at [467, 184] on span "Attachments" at bounding box center [501, 183] width 92 height 9
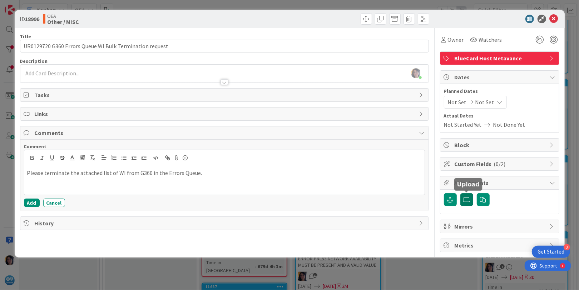
click at [462, 199] on label at bounding box center [467, 199] width 13 height 13
click at [461, 193] on input "file" at bounding box center [461, 193] width 0 height 0
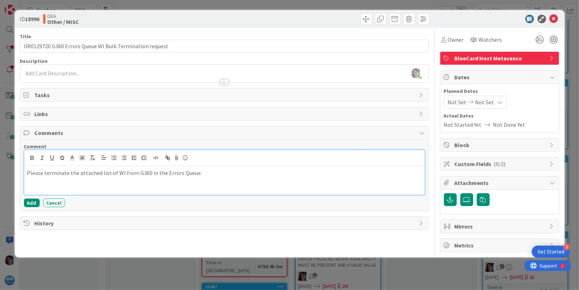
click at [212, 175] on p "Please terminate the attached list of WI from G360 in the Errors Queue." at bounding box center [224, 173] width 395 height 8
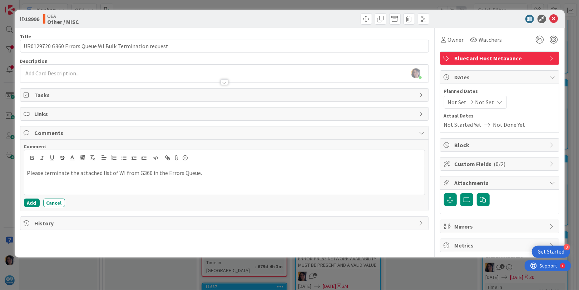
click at [67, 73] on div "[PERSON_NAME] just joined" at bounding box center [224, 74] width 408 height 18
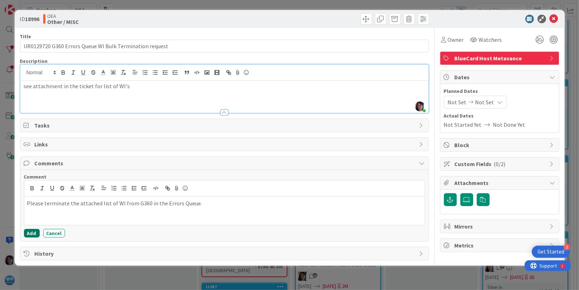
click at [30, 233] on button "Add" at bounding box center [32, 233] width 16 height 9
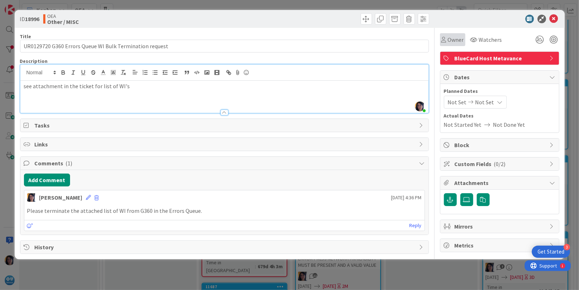
click at [453, 43] on span "Owner" at bounding box center [456, 39] width 16 height 9
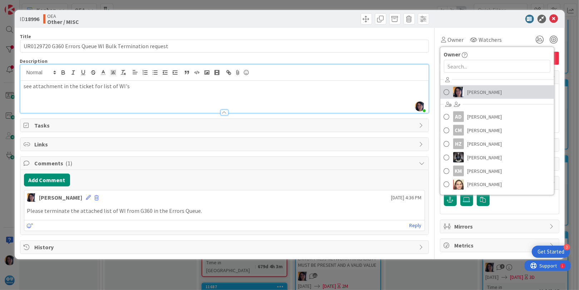
click at [463, 96] on img at bounding box center [458, 92] width 11 height 11
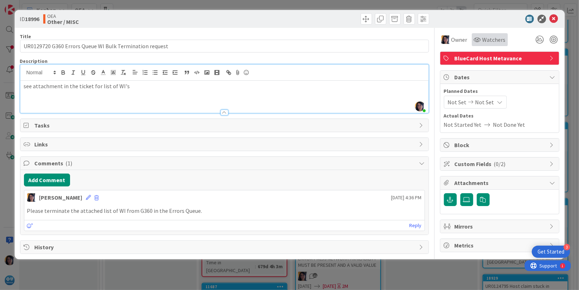
click at [484, 42] on span "Watchers" at bounding box center [494, 39] width 23 height 9
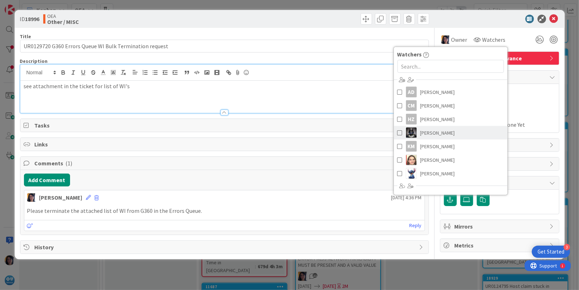
click at [429, 131] on span "[PERSON_NAME]" at bounding box center [437, 133] width 35 height 11
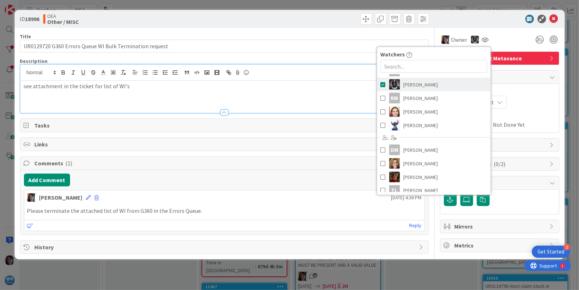
scroll to position [80, 0]
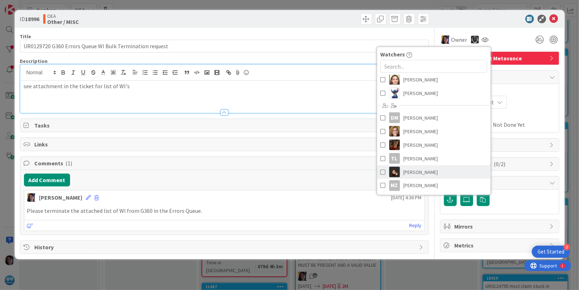
click at [422, 171] on span "[PERSON_NAME]" at bounding box center [421, 172] width 35 height 11
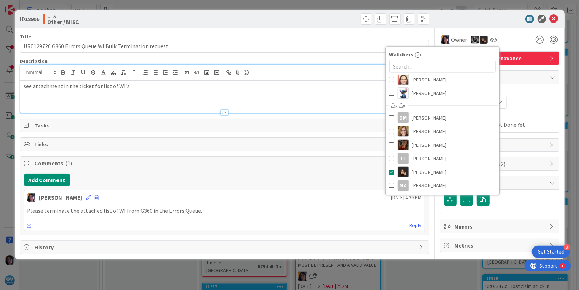
drag, startPoint x: 511, startPoint y: 118, endPoint x: 503, endPoint y: 113, distance: 9.0
click at [511, 118] on span "Actual Dates" at bounding box center [500, 116] width 112 height 8
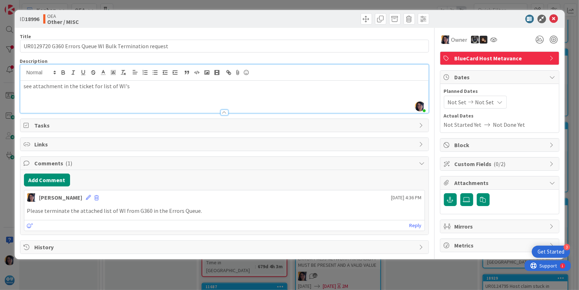
click at [462, 107] on div "Not Set Not Set" at bounding box center [475, 102] width 63 height 13
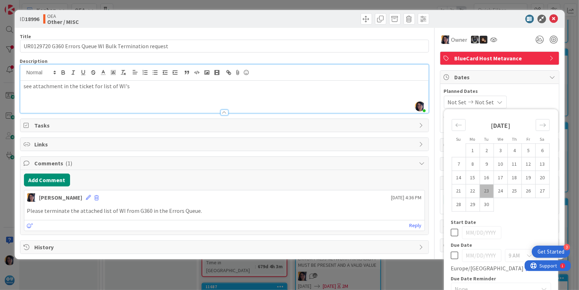
click at [482, 190] on td "23" at bounding box center [487, 192] width 14 height 14
type input "[DATE]"
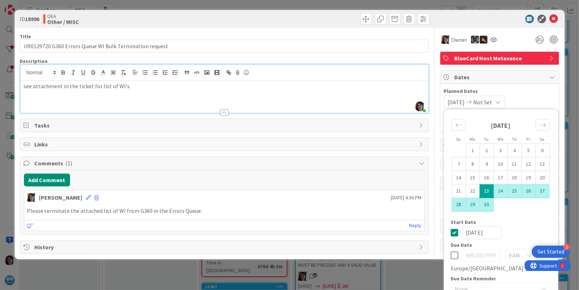
click at [480, 203] on td "30" at bounding box center [487, 205] width 14 height 14
type input "[DATE]"
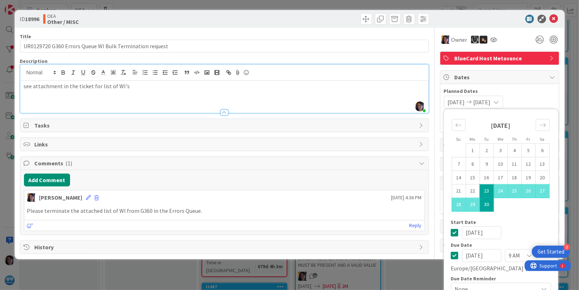
click at [531, 96] on div "[DATE] [DATE] Su Mo Tu We Th Fr Sa [DATE] 1 2 3 4 5 6 7 8 9 10 11 12 13 14 15 1…" at bounding box center [500, 102] width 112 height 13
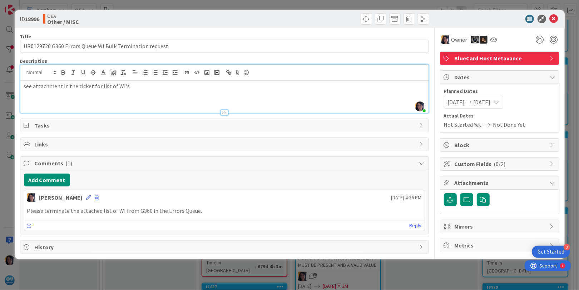
click at [452, 18] on div at bounding box center [496, 19] width 127 height 9
click at [554, 19] on icon at bounding box center [554, 19] width 9 height 9
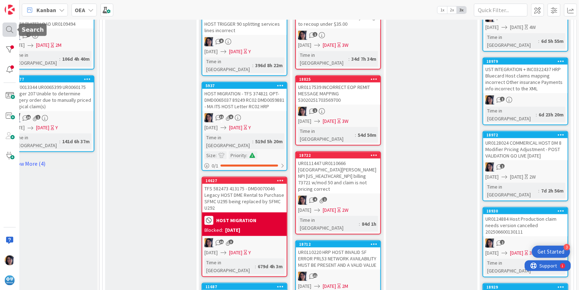
click at [7, 28] on div at bounding box center [10, 30] width 14 height 14
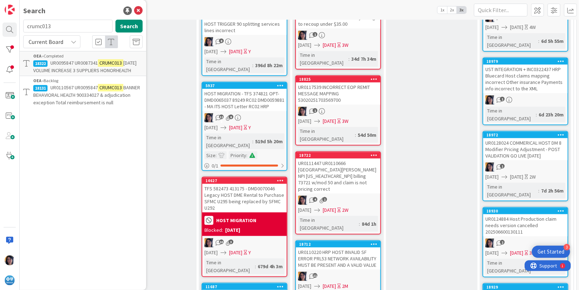
drag, startPoint x: 53, startPoint y: 26, endPoint x: 28, endPoint y: 25, distance: 25.4
click at [28, 25] on input "crumc013" at bounding box center [67, 26] width 89 height 13
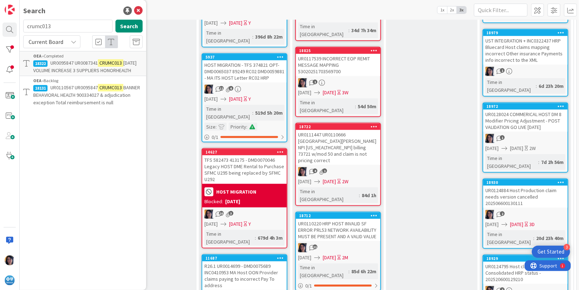
scroll to position [670, 16]
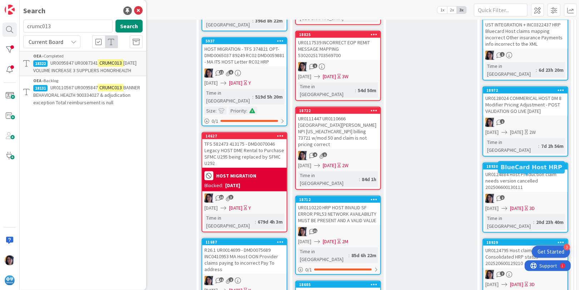
click at [531, 240] on div "18929" at bounding box center [525, 243] width 84 height 6
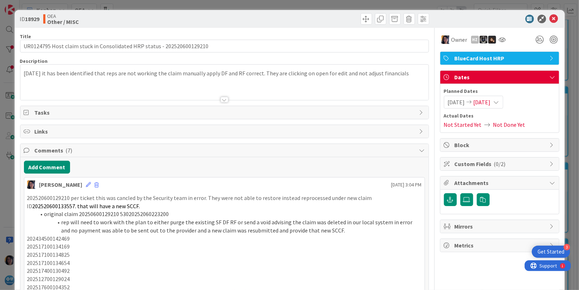
scroll to position [134, 0]
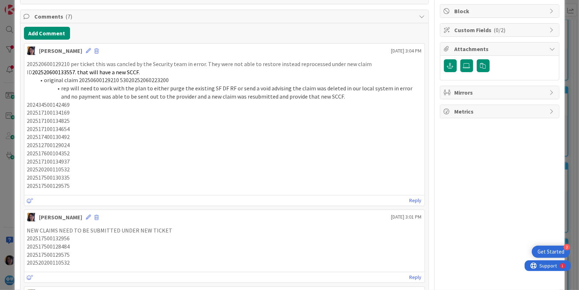
click at [53, 105] on p "202434500142469" at bounding box center [224, 105] width 395 height 8
drag, startPoint x: 86, startPoint y: 104, endPoint x: 81, endPoint y: 109, distance: 7.1
click at [86, 104] on p "202434500142469" at bounding box center [224, 105] width 395 height 8
click at [86, 51] on icon at bounding box center [88, 50] width 5 height 5
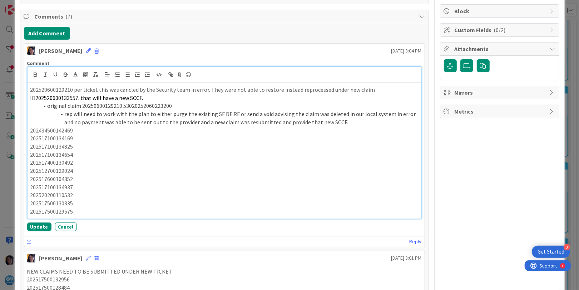
click at [75, 129] on p "202434500142469" at bounding box center [224, 131] width 388 height 8
click at [188, 128] on p "202434500142469 - RF APPLIED, NO NEXT VERSION," at bounding box center [224, 131] width 388 height 8
click at [215, 130] on p "202434500142469 - RF APPLIED, NO NEXT VERSION, 53020250980076500," at bounding box center [224, 131] width 388 height 8
click at [62, 137] on p "202517100134169" at bounding box center [224, 138] width 388 height 8
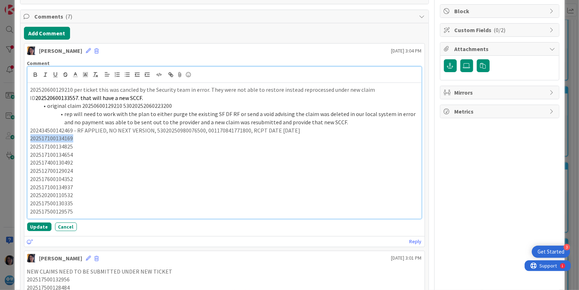
click at [314, 130] on p "202434500142469 - RF APPLIED, NO NEXT VERSION, 53020250980076500, 0011708417718…" at bounding box center [224, 131] width 388 height 8
click at [86, 139] on p "202517100134169" at bounding box center [224, 138] width 388 height 8
click at [107, 145] on p "202517100134825" at bounding box center [224, 147] width 388 height 8
drag, startPoint x: 77, startPoint y: 130, endPoint x: 313, endPoint y: 131, distance: 235.6
click at [313, 131] on p "202434500142469 - RF APPLIED, NO NEXT VERSION, 53020250980076500, 0011708417718…" at bounding box center [224, 131] width 388 height 8
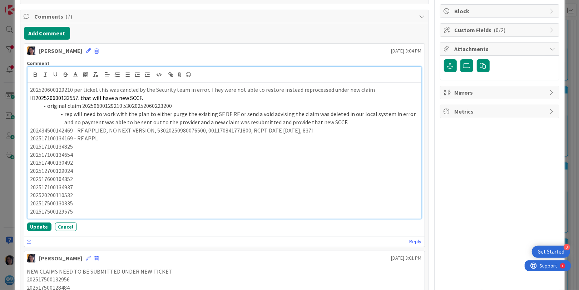
click at [78, 138] on p "202517100134169 - RF APPL" at bounding box center [224, 138] width 388 height 8
drag, startPoint x: 78, startPoint y: 138, endPoint x: 100, endPoint y: 137, distance: 22.2
click at [100, 137] on p "202517100134169 - RF APPL" at bounding box center [224, 138] width 388 height 8
click at [182, 137] on p "202517100134169 - RF APPLIED, NO NEXT VERSION, 53020250980076500, 0011708417718…" at bounding box center [224, 138] width 388 height 8
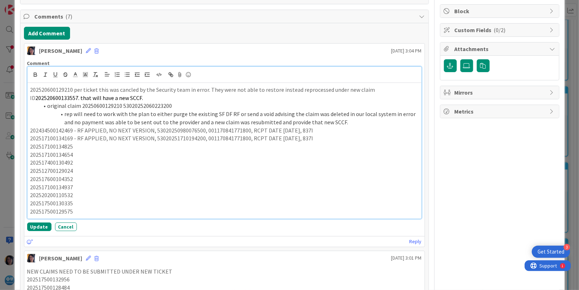
click at [221, 138] on p "202517100134169 - RF APPLIED, NO NEXT VERSION, 53020251710194200, 0011708417718…" at bounding box center [224, 138] width 388 height 8
drag, startPoint x: 278, startPoint y: 139, endPoint x: 296, endPoint y: 139, distance: 18.6
click at [296, 139] on p "202517100134169 - RF APPLIED, NO NEXT VERSION, 53020251710194200, 0011743307367…" at bounding box center [224, 138] width 388 height 8
click at [307, 139] on p "202517100134169 - RF APPLIED, NO NEXT VERSION, 53020251710194200, 0011743307367…" at bounding box center [224, 138] width 388 height 8
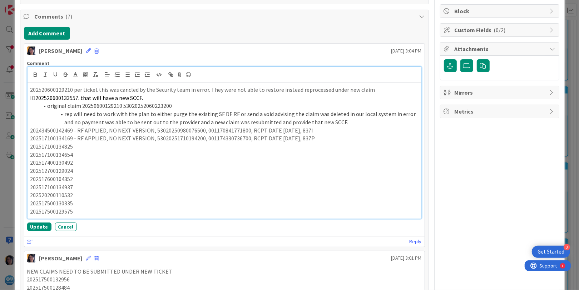
click at [60, 146] on p "202517100134825" at bounding box center [224, 147] width 388 height 8
click at [85, 147] on p "202517100134825" at bounding box center [224, 147] width 388 height 8
click at [167, 147] on p "202517100134825 - SF WAITING DF, NO NEXT VERSION," at bounding box center [224, 147] width 388 height 8
click at [226, 145] on p "202517100134825 - SF WAITING DF, NO NEXT VERSION, 53020251710209400," at bounding box center [224, 147] width 388 height 8
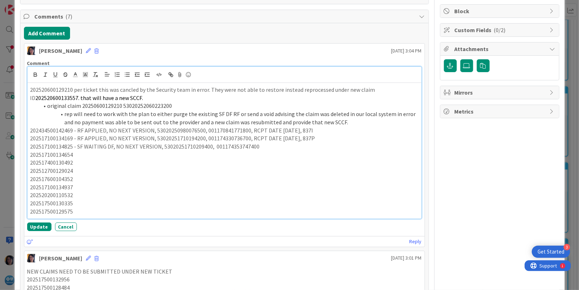
click at [212, 147] on p "202517100134825 - SF WAITING DF, NO NEXT VERSION, 53020251710209400, 0011743537…" at bounding box center [224, 147] width 388 height 8
drag, startPoint x: 249, startPoint y: 140, endPoint x: 309, endPoint y: 138, distance: 59.4
click at [309, 138] on p "202517100134169 - RF APPLIED, NO NEXT VERSION, 53020251710194200, 0011743307367…" at bounding box center [224, 138] width 388 height 8
click at [270, 148] on p "202517100134825 - SF WAITING DF, NO NEXT VERSION, 53020251710209400, 0011743537…" at bounding box center [224, 147] width 388 height 8
click at [59, 155] on p "202517100134654" at bounding box center [224, 155] width 388 height 8
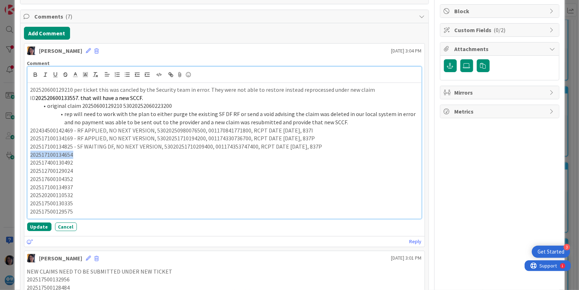
click at [59, 155] on p "202517100134654" at bounding box center [224, 155] width 388 height 8
click at [82, 153] on p "202517100134654" at bounding box center [224, 155] width 388 height 8
click at [186, 154] on p "202517100134654 - READY TO CREATE SF, NO NEXT VERSION" at bounding box center [224, 155] width 388 height 8
click at [234, 154] on p "202517100134654 - READY TO CREATE SF, NO NEXT VERSION, 53020251710197000," at bounding box center [224, 155] width 388 height 8
drag, startPoint x: 255, startPoint y: 146, endPoint x: 300, endPoint y: 154, distance: 45.5
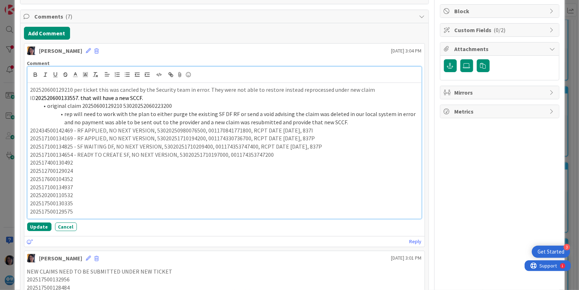
click at [319, 148] on p "202517100134825 - SF WAITING DF, NO NEXT VERSION, 53020251710209400, 0011743537…" at bounding box center [224, 147] width 388 height 8
click at [280, 157] on p "202517100134654 - READY TO CREATE SF, NO NEXT VERSION, 53020251710197000, 00117…" at bounding box center [224, 155] width 388 height 8
click at [54, 162] on p "202517400130492" at bounding box center [224, 163] width 388 height 8
click at [82, 144] on p "202517100134825 - SF WAITING DF, NO NEXT VERSION, 53020251710209400, 0011743537…" at bounding box center [224, 147] width 388 height 8
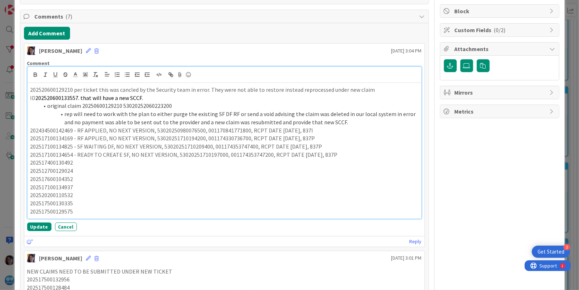
click at [78, 138] on p "202517100134169 - RF APPLIED, NO NEXT VERSION, 53020251710194200, 0011743307367…" at bounding box center [224, 138] width 388 height 8
drag, startPoint x: 77, startPoint y: 138, endPoint x: 309, endPoint y: 138, distance: 232.4
click at [309, 138] on p "202517100134169 - RF APPLIED, NO NEXT VERSION, 53020251710194200, 0011743307367…" at bounding box center [224, 138] width 388 height 8
click at [85, 160] on p "202517400130492" at bounding box center [224, 163] width 388 height 8
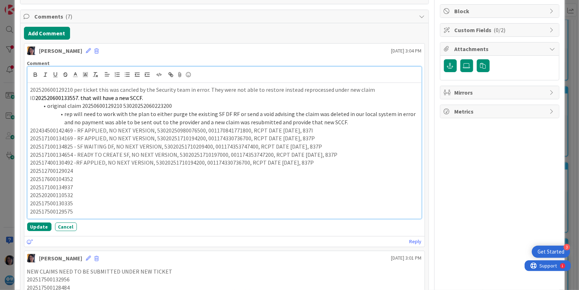
click at [75, 163] on p "202517400130492 -RF APPLIED, NO NEXT VERSION, 53020251710194200, 00117433073670…" at bounding box center [224, 163] width 388 height 8
click at [169, 162] on p "202517400130492 - RF APPLIED, NO NEXT VERSION, 53020251710194200, 0011743307367…" at bounding box center [224, 163] width 388 height 8
click at [217, 163] on p "202517400130492 - RF APPLIED, NO NEXT VERSION, 53020251750058500, 0011743307367…" at bounding box center [224, 163] width 388 height 8
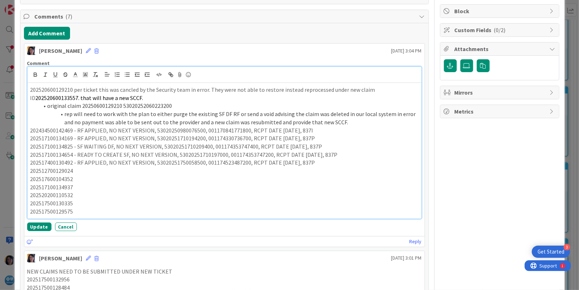
click at [284, 163] on p "202517400130492 - RF APPLIED, NO NEXT VERSION, 53020251750058500, 0011745234872…" at bounding box center [224, 163] width 388 height 8
click at [120, 170] on p "202512700129024" at bounding box center [224, 171] width 388 height 8
drag, startPoint x: 108, startPoint y: 163, endPoint x: 311, endPoint y: 162, distance: 203.1
click at [311, 162] on p "202517400130492 - RF APPLIED, NO NEXT VERSION, 53020251750058500, 0011745234872…" at bounding box center [224, 163] width 388 height 8
click at [58, 140] on p "202517100134169 - RF APPLIED, NO NEXT VERSION, 53020251710194200, 0011743307367…" at bounding box center [224, 138] width 388 height 8
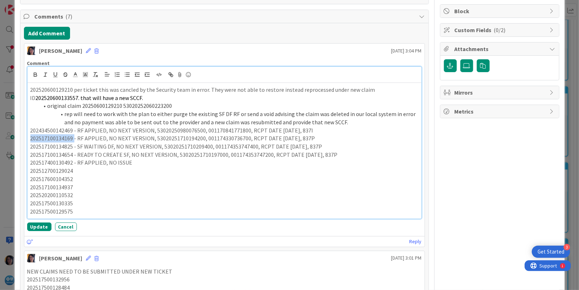
click at [58, 140] on p "202517100134169 - RF APPLIED, NO NEXT VERSION, 53020251710194200, 0011743307367…" at bounding box center [224, 138] width 388 height 8
click at [55, 129] on p "202434500142469 - RF APPLIED, NO NEXT VERSION, 53020250980076500, 0011708417718…" at bounding box center [224, 131] width 388 height 8
click at [54, 162] on p "202517400130492 - RF APPLIED, NO ISSUE" at bounding box center [224, 163] width 388 height 8
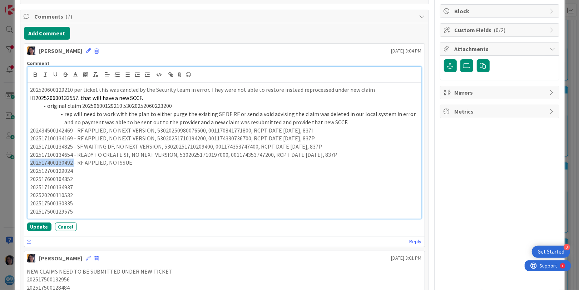
click at [51, 154] on p "202517100134654 - READY TO CREATE SF, NO NEXT VERSION, 53020251710197000, 00117…" at bounding box center [224, 155] width 388 height 8
click at [48, 171] on p "202512700129024" at bounding box center [224, 171] width 388 height 8
click at [78, 167] on p "202512700129024" at bounding box center [224, 171] width 388 height 8
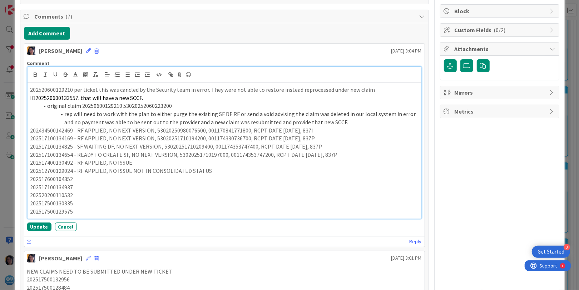
drag, startPoint x: 105, startPoint y: 171, endPoint x: 207, endPoint y: 170, distance: 101.9
click at [207, 170] on p "202512700129024 - RF APPLIED, NO ISSUE NOT IN CONSOLIDATED STATUS" at bounding box center [224, 171] width 388 height 8
drag, startPoint x: 107, startPoint y: 163, endPoint x: 138, endPoint y: 164, distance: 31.5
click at [138, 164] on p "202517400130492 - RF APPLIED, NO ISSUE" at bounding box center [224, 163] width 388 height 8
click at [56, 178] on p "202517600104352" at bounding box center [224, 179] width 388 height 8
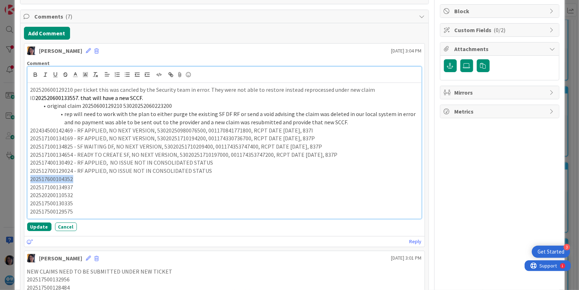
click at [56, 178] on p "202517600104352" at bounding box center [224, 179] width 388 height 8
click at [78, 178] on p "202517600104352" at bounding box center [224, 179] width 388 height 8
click at [145, 182] on p "202517600104352 - RF APPLIED," at bounding box center [224, 179] width 388 height 8
drag, startPoint x: 105, startPoint y: 137, endPoint x: 311, endPoint y: 137, distance: 205.2
click at [311, 137] on p "202517100134169 - RF APPLIED, NO NEXT VERSION, 53020251710194200, 0011743307367…" at bounding box center [224, 138] width 388 height 8
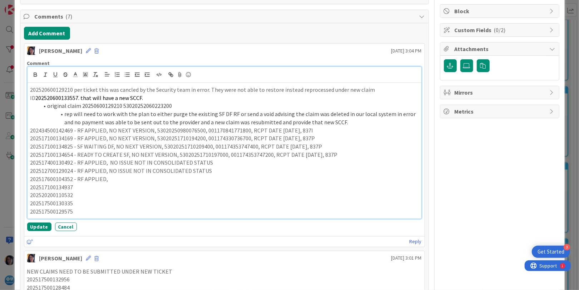
click at [115, 181] on p "202517600104352 - RF APPLIED," at bounding box center [224, 179] width 388 height 8
click at [167, 178] on p "202517600104352 - RF APPLIED, NO NEXT VERSION, 53020251710194200, 0011743307367…" at bounding box center [224, 179] width 388 height 8
click at [214, 173] on p "202512700129024 - RF APPLIED, NO ISSUE NOT IN CONSOLIDATED STATUS" at bounding box center [224, 171] width 388 height 8
click at [223, 179] on p "202517600104352 - RF APPLIED, NO NEXT VERSION, 53020251760008800, 0011743307367…" at bounding box center [224, 179] width 388 height 8
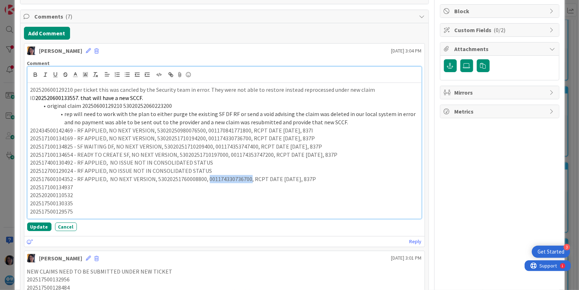
click at [223, 179] on p "202517600104352 - RF APPLIED, NO NEXT VERSION, 53020251760008800, 0011743307367…" at bounding box center [224, 179] width 388 height 8
click at [285, 178] on p "202517600104352 - RF APPLIED, NO NEXT VERSION, 53020251760008800, 0011745532517…" at bounding box center [224, 179] width 388 height 8
click at [309, 178] on p "202517600104352 - RF APPLIED, NO NEXT VERSION, 53020251760008800, 0011745532517…" at bounding box center [224, 179] width 388 height 8
click at [56, 187] on p "202517100134937" at bounding box center [224, 187] width 388 height 8
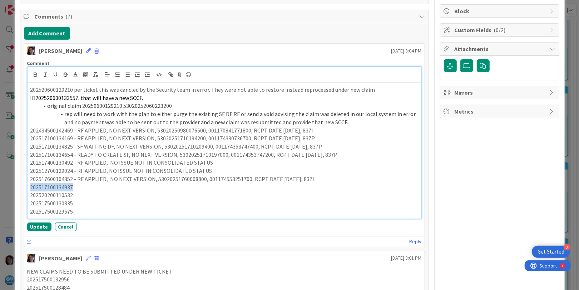
click at [107, 188] on p "202517100134937" at bounding box center [224, 187] width 388 height 8
drag, startPoint x: 78, startPoint y: 178, endPoint x: 309, endPoint y: 177, distance: 231.3
click at [309, 177] on p "202517600104352 - RF APPLIED, NO NEXT VERSION, 53020251760008800, 0011745532517…" at bounding box center [224, 179] width 388 height 8
click at [86, 187] on p "202517100134937" at bounding box center [224, 187] width 388 height 8
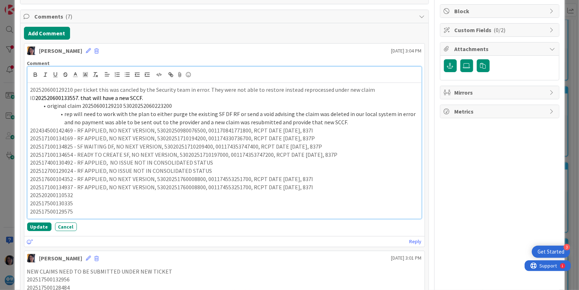
click at [136, 190] on p "202517100134937 - RF APPLIED, NO NEXT VERSION, 53020251760008800, 0011745532517…" at bounding box center [224, 187] width 388 height 8
click at [168, 187] on p "202517100134937 - RF APPLIED, NO NEXT VERSION, 53020251760008800, 0011745532517…" at bounding box center [224, 187] width 388 height 8
click at [224, 187] on p "202517100134937 - RF APPLIED, NO NEXT VERSION, 53020251710201000, 0011745532517…" at bounding box center [224, 187] width 388 height 8
click at [229, 186] on p "202517100134937 - RF APPLIED, NO NEXT VERSION, 53020251710201000, 0011745532517…" at bounding box center [224, 187] width 388 height 8
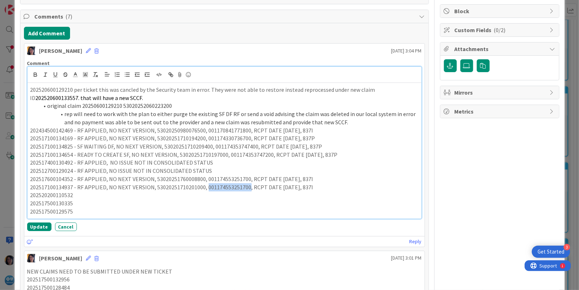
click at [229, 187] on p "202517100134937 - RF APPLIED, NO NEXT VERSION, 53020251710201000, 0011745532517…" at bounding box center [224, 187] width 388 height 8
click at [284, 188] on p "202517100134937 - RF APPLIED, NO NEXT VERSION, 53020251710201000, 0011743537428…" at bounding box center [224, 187] width 388 height 8
click at [309, 188] on p "202517100134937 - RF APPLIED, NO NEXT VERSION, 53020251710201000, 0011743537428…" at bounding box center [224, 187] width 388 height 8
click at [50, 195] on p "202520200110532" at bounding box center [224, 195] width 388 height 8
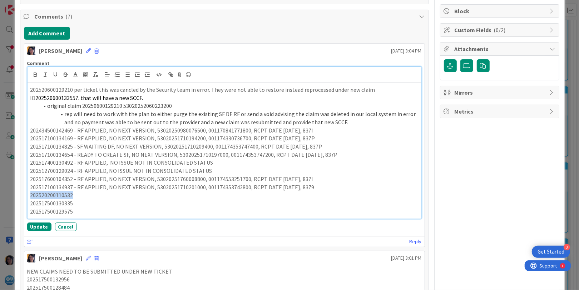
click at [87, 192] on p "202520200110532" at bounding box center [224, 195] width 388 height 8
drag, startPoint x: 76, startPoint y: 186, endPoint x: 310, endPoint y: 183, distance: 234.6
click at [310, 183] on p "202517100134937 - RF APPLIED, NO NEXT VERSION, 53020251710201000, 0011743537428…" at bounding box center [224, 187] width 388 height 8
click at [84, 195] on p "202520200110532" at bounding box center [224, 195] width 388 height 8
click at [178, 194] on p "202520200110532 - RF APPLIED, NO NEXT VERSION, 53020251710201000, 0011743537428…" at bounding box center [224, 195] width 388 height 8
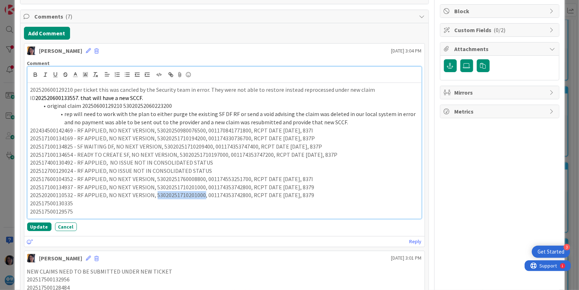
click at [178, 194] on p "202520200110532 - RF APPLIED, NO NEXT VERSION, 53020251710201000, 0011743537428…" at bounding box center [224, 195] width 388 height 8
click at [225, 193] on p "202520200110532 - RF APPLIED, NO NEXT VERSION, 53020252020030400, 0011743537428…" at bounding box center [224, 195] width 388 height 8
click at [277, 195] on p "202520200110532 - RF APPLIED, NO NEXT VERSION, 53020252020030400, 0011749235919…" at bounding box center [224, 195] width 388 height 8
click at [284, 196] on p "202520200110532 - RF APPLIED, NO NEXT VERSION, 53020252020030400, 0011749235919…" at bounding box center [224, 195] width 388 height 8
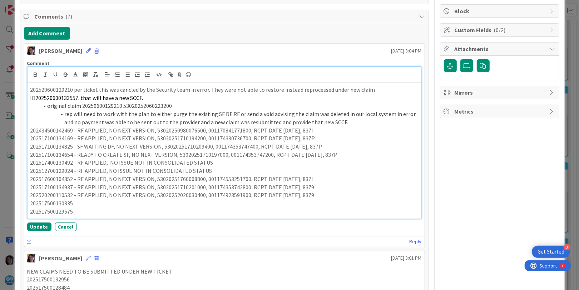
click at [311, 186] on p "202517100134937 - RF APPLIED, NO NEXT VERSION, 53020251710201000, 0011743537428…" at bounding box center [224, 187] width 388 height 8
click at [309, 196] on p "202520200110532 - RF APPLIED, NO NEXT VERSION, 53020252020030400, 0011749235919…" at bounding box center [224, 195] width 388 height 8
click at [48, 204] on p "202517500130335" at bounding box center [224, 204] width 388 height 8
click at [89, 201] on p "202517500130335" at bounding box center [224, 204] width 388 height 8
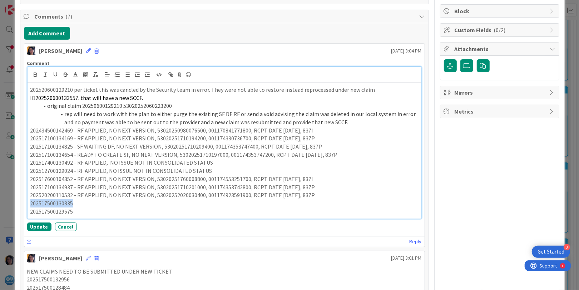
drag, startPoint x: 71, startPoint y: 196, endPoint x: 324, endPoint y: 198, distance: 253.2
click at [324, 198] on p "202520200110532 - RF APPLIED, NO NEXT VERSION, 53020252020030400, 0011749235919…" at bounding box center [224, 195] width 388 height 8
click at [90, 201] on p "202517500130335" at bounding box center [224, 204] width 388 height 8
click at [183, 202] on p "202517500130335 - RF APPLIED, NO NEXT VERSION, 53020252020030400, 0011749235919…" at bounding box center [224, 204] width 388 height 8
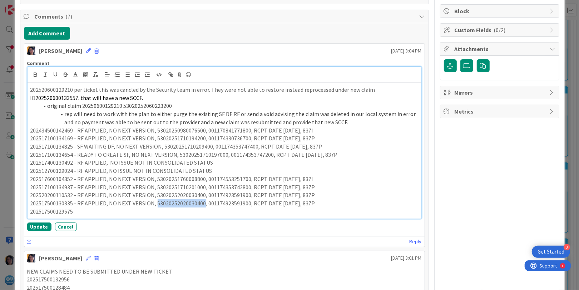
click at [183, 202] on p "202517500130335 - RF APPLIED, NO NEXT VERSION, 53020252020030400, 0011749235919…" at bounding box center [224, 204] width 388 height 8
click at [228, 204] on p "202517500130335 - RF APPLIED, NO NEXT VERSION, 53020251750134500, 0011749235919…" at bounding box center [224, 204] width 388 height 8
click at [283, 203] on p "202517500130335 - RF APPLIED, NO NEXT VERSION, 53020251750134500, 0011745340843…" at bounding box center [224, 204] width 388 height 8
click at [279, 203] on p "202517500130335 - RF APPLIED, NO NEXT VERSION, 53020251750134500, 0011745340843…" at bounding box center [224, 204] width 388 height 8
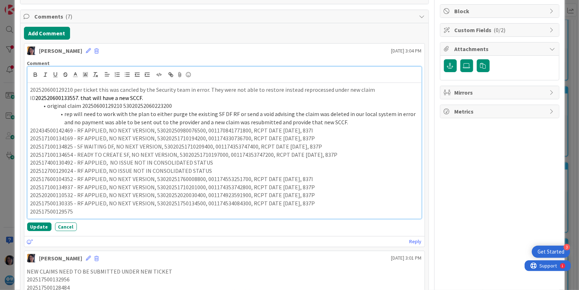
click at [285, 204] on p "202517500130335 - RF APPLIED, NO NEXT VERSION, 53020251750134500, 0011745340843…" at bounding box center [224, 204] width 388 height 8
click at [54, 213] on p "202517500129575" at bounding box center [224, 212] width 388 height 8
click at [84, 167] on p "202512700129024 - RF APPLIED, NO ISSUE NOT IN CONSOLIDATED STATUS" at bounding box center [224, 171] width 388 height 8
click at [77, 209] on p "202517500129575" at bounding box center [224, 212] width 388 height 8
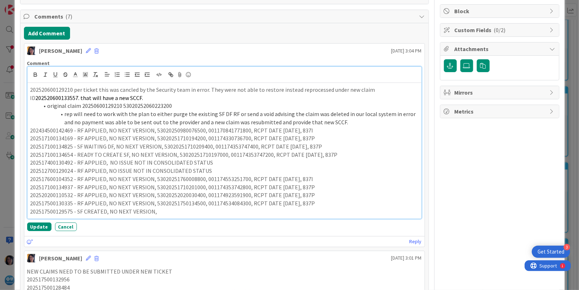
click at [166, 214] on p "202517500129575 - SF CREATED, NO NEXT VERSION," at bounding box center [224, 212] width 388 height 8
click at [208, 210] on p "202517500129575 - SF CREATED, NO NEXT VERSION, 53020251750127300," at bounding box center [224, 212] width 388 height 8
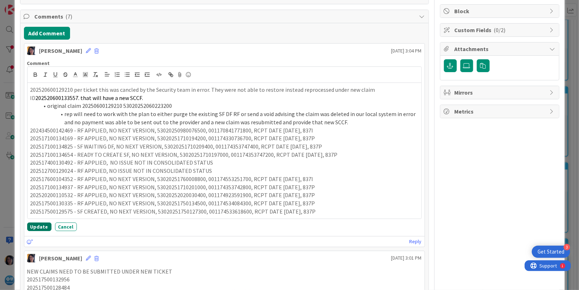
click at [36, 225] on button "Update" at bounding box center [39, 227] width 24 height 9
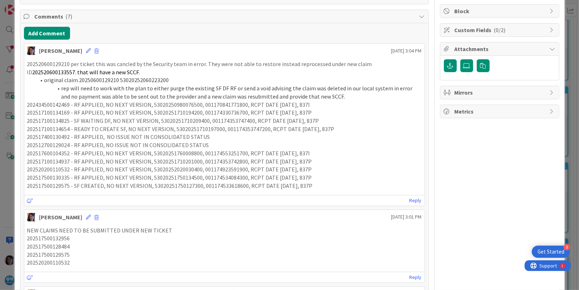
click at [173, 169] on p "202520200110532 - RF APPLIED, NO NEXT VERSION, 53020252020030400, 0011749235919…" at bounding box center [224, 170] width 395 height 8
click at [57, 249] on p "202517500128484" at bounding box center [224, 247] width 395 height 8
click at [48, 238] on p "202517500132956" at bounding box center [224, 239] width 395 height 8
click at [86, 216] on icon at bounding box center [88, 217] width 5 height 5
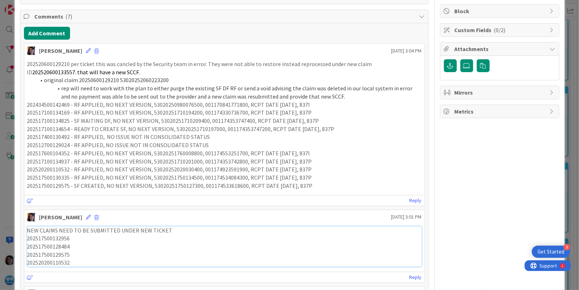
scroll to position [136, 0]
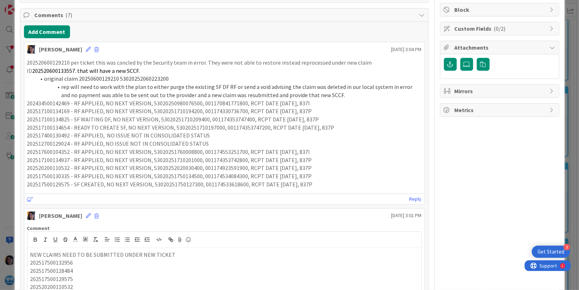
drag, startPoint x: 74, startPoint y: 119, endPoint x: 322, endPoint y: 117, distance: 248.5
click at [322, 117] on p "202517100134825 - SF WAITING DF, NO NEXT VERSION, 53020251710209400, 0011743537…" at bounding box center [224, 119] width 395 height 8
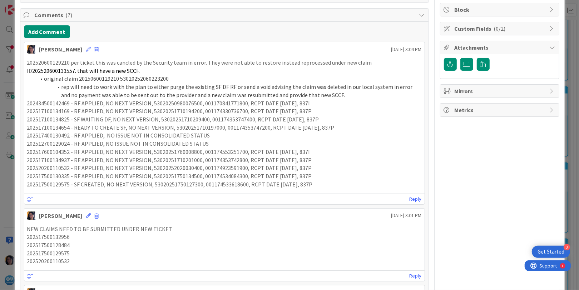
click at [77, 236] on p "202517500132956" at bounding box center [224, 237] width 395 height 8
click at [86, 213] on icon at bounding box center [88, 215] width 5 height 5
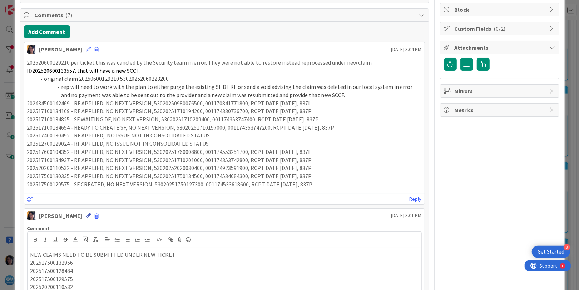
click at [86, 213] on icon at bounding box center [88, 215] width 5 height 5
click at [77, 260] on p "202517500132956" at bounding box center [224, 263] width 388 height 8
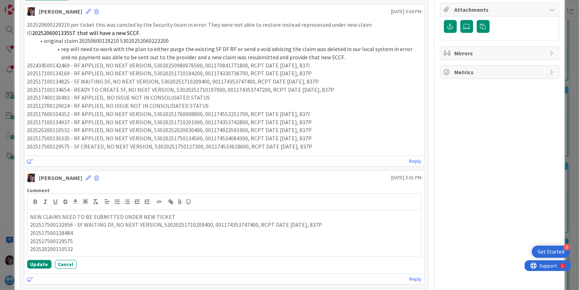
scroll to position [225, 0]
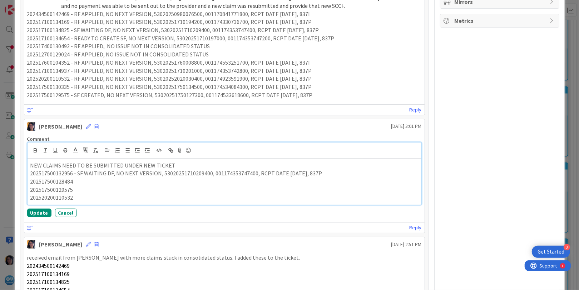
click at [181, 172] on p "202517500132956 - SF WAITING DF, NO NEXT VERSION, 53020251710209400, 0011743537…" at bounding box center [224, 173] width 388 height 8
click at [234, 171] on p "202517500132956 - SF WAITING DF, NO NEXT VERSION, 53020251750151700, 0011743537…" at bounding box center [224, 173] width 388 height 8
click at [290, 173] on p "202517500132956 - SF WAITING DF, NO NEXT VERSION, 53020251750151700, 0011745414…" at bounding box center [224, 173] width 388 height 8
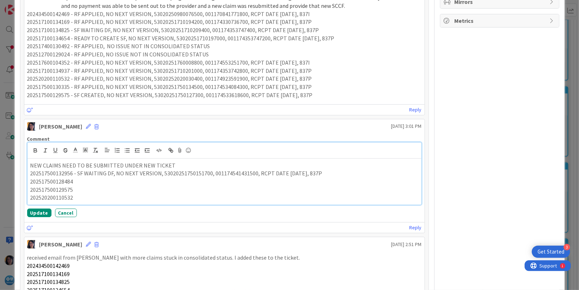
click at [50, 180] on p "202517500128484" at bounding box center [224, 182] width 388 height 8
drag, startPoint x: 88, startPoint y: 187, endPoint x: 78, endPoint y: 180, distance: 11.3
click at [88, 187] on p "202517500129575" at bounding box center [224, 190] width 388 height 8
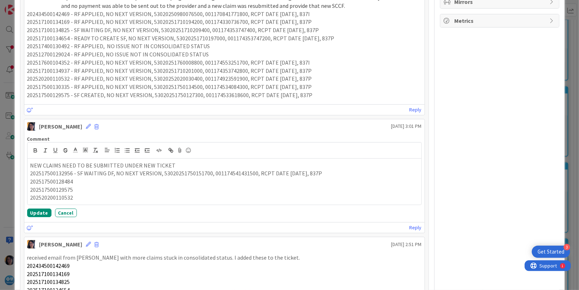
drag, startPoint x: 74, startPoint y: 86, endPoint x: 325, endPoint y: 84, distance: 251.0
click at [325, 84] on p "202517500130335 - RF APPLIED, NO NEXT VERSION, 53020251750134500, 0011745340843…" at bounding box center [224, 87] width 395 height 8
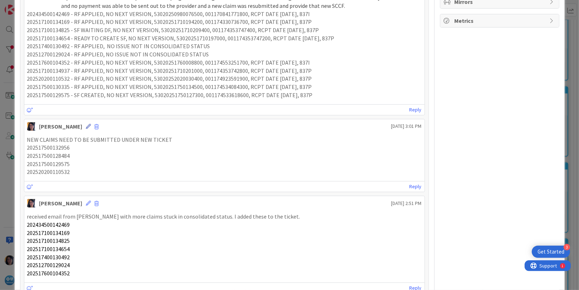
click at [86, 124] on icon at bounding box center [88, 126] width 5 height 5
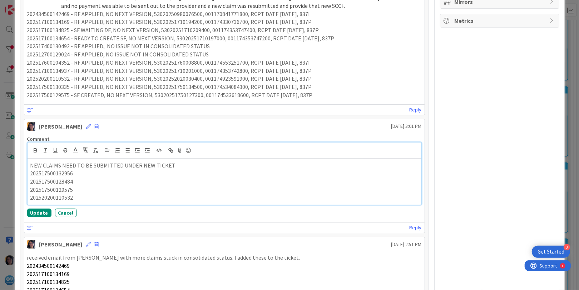
click at [73, 178] on p "202517500128484" at bounding box center [224, 182] width 388 height 8
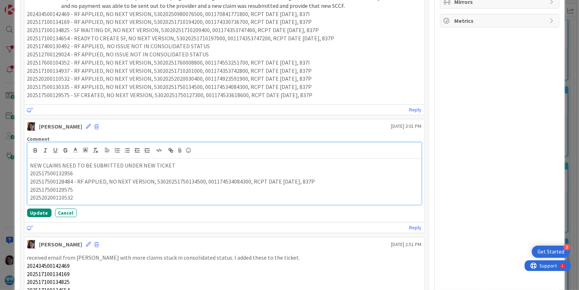
click at [176, 179] on p "202517500128484 - RF APPLIED, NO NEXT VERSION, 53020251750134500, 0011745340843…" at bounding box center [224, 182] width 388 height 8
click at [224, 179] on p "202517500128484 - RF APPLIED, NO NEXT VERSION, 53020251750119200, 0011745340843…" at bounding box center [224, 182] width 388 height 8
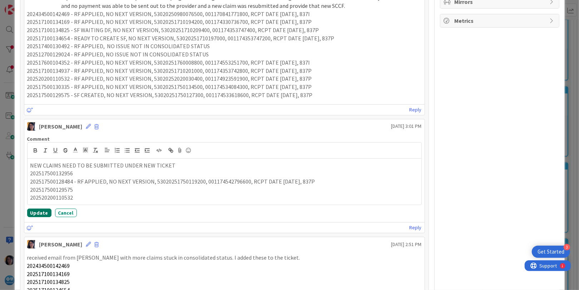
click at [40, 212] on button "Update" at bounding box center [39, 213] width 24 height 9
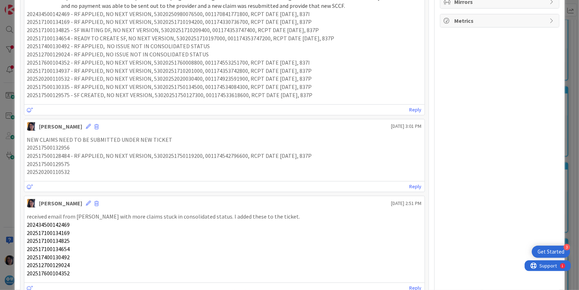
click at [52, 147] on p "202517500132956" at bounding box center [224, 148] width 395 height 8
click at [86, 126] on icon at bounding box center [88, 126] width 5 height 5
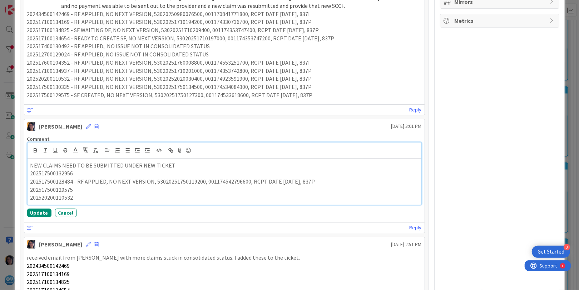
click at [76, 173] on p "202517500132956" at bounding box center [224, 173] width 388 height 8
click at [188, 169] on p "202517500132956 - SF WAITING DF, NO NEXT VERSION," at bounding box center [224, 173] width 388 height 8
click at [217, 163] on p "NEW CLAIMS NEED TO BE SUBMITTED UNDER NEW TICKET" at bounding box center [224, 166] width 388 height 8
click at [218, 171] on p "202517500132956 - SF WAITING DF, NO NEXT VERSION, 53020251750151700," at bounding box center [224, 173] width 388 height 8
click at [57, 189] on p "202517500129575" at bounding box center [224, 190] width 388 height 8
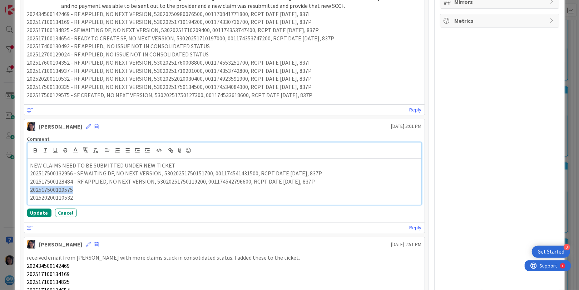
click at [57, 189] on p "202517500129575" at bounding box center [224, 190] width 388 height 8
click at [83, 188] on p "202517500129575" at bounding box center [224, 190] width 388 height 8
click at [185, 191] on p "202517500129575 - SF CREATED, NO NEXT VERSION," at bounding box center [224, 190] width 388 height 8
click at [242, 191] on p "202517500129575 - SF CREATED, NO NEXT VERSION, 53020251750127300," at bounding box center [224, 190] width 388 height 8
click at [54, 197] on p "202520200110532" at bounding box center [224, 198] width 388 height 8
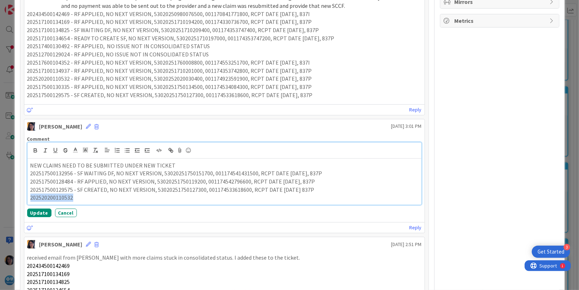
click at [54, 197] on p "202520200110532" at bounding box center [224, 198] width 388 height 8
click at [95, 195] on p "202520200110532" at bounding box center [224, 198] width 388 height 8
click at [195, 200] on p "202520200110532 - RF APPLIED, NO NEXT VERSION," at bounding box center [224, 198] width 388 height 8
click at [226, 195] on p "202520200110532 - RF APPLIED, NO NEXT VERSION, 53020252020030400," at bounding box center [224, 198] width 388 height 8
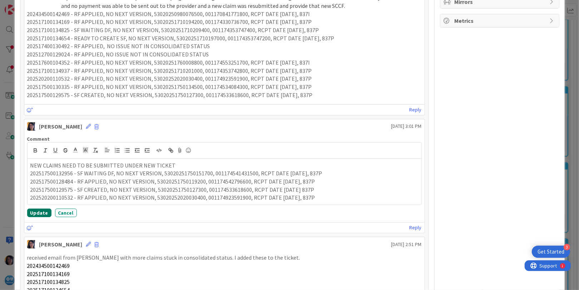
click at [40, 209] on button "Update" at bounding box center [39, 213] width 24 height 9
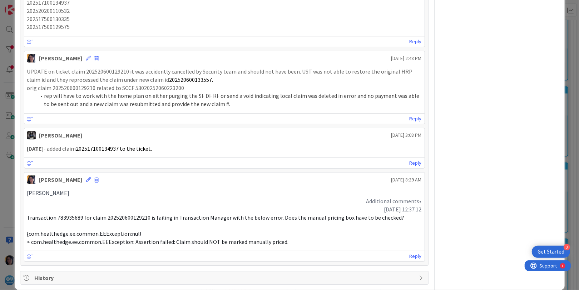
scroll to position [761, 0]
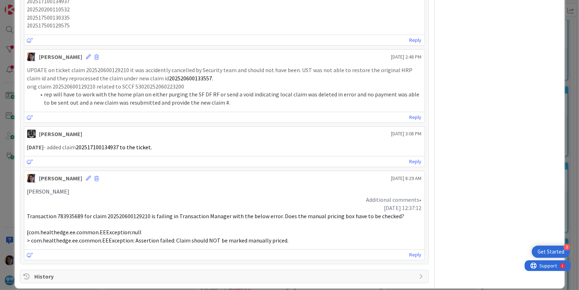
click at [109, 145] on span "202517100134937 to the ticket." at bounding box center [114, 147] width 76 height 7
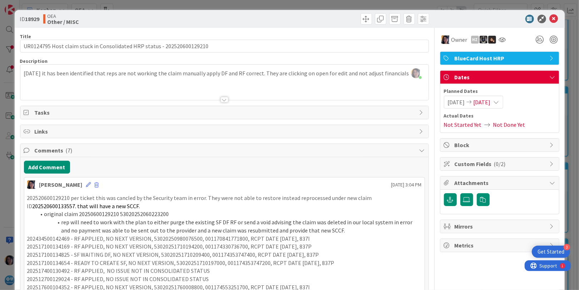
scroll to position [0, 0]
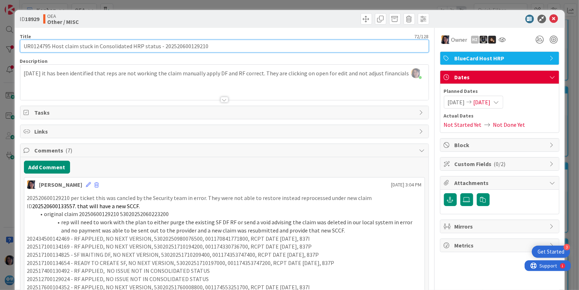
click at [39, 44] on input "UR0124795 Host claim stuck in Consolidated HRP status - 202520600129210" at bounding box center [224, 46] width 409 height 13
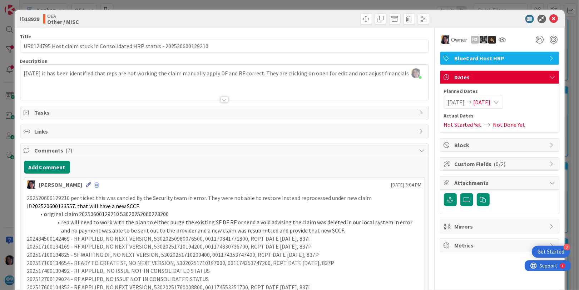
click at [86, 183] on icon at bounding box center [88, 184] width 5 height 5
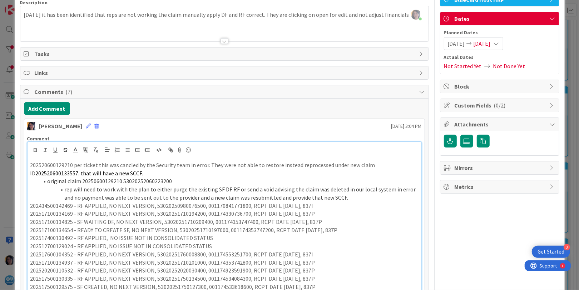
click at [29, 162] on div "202520600129210 per ticket this was cancled by the Security team in error. They…" at bounding box center [225, 226] width 394 height 136
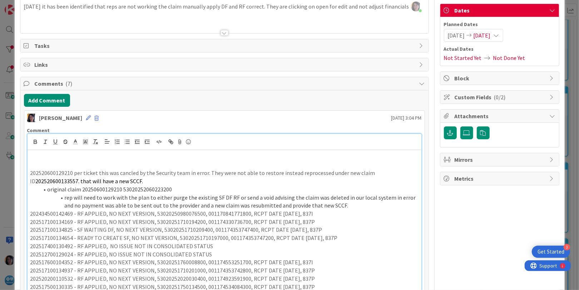
scroll to position [75, 0]
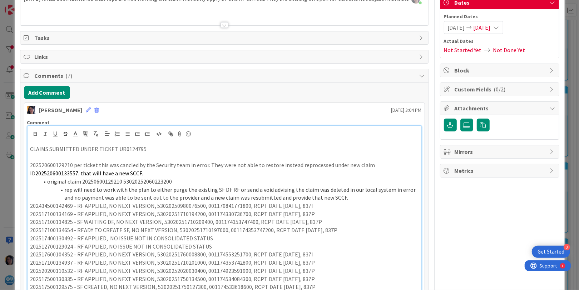
drag, startPoint x: 100, startPoint y: 149, endPoint x: 23, endPoint y: 151, distance: 76.5
click at [24, 151] on div "[PERSON_NAME] [DATE] 3:04 PM Comment CLAIMS SUBMITTED UNDER TICKET UR0124795 20…" at bounding box center [224, 213] width 401 height 220
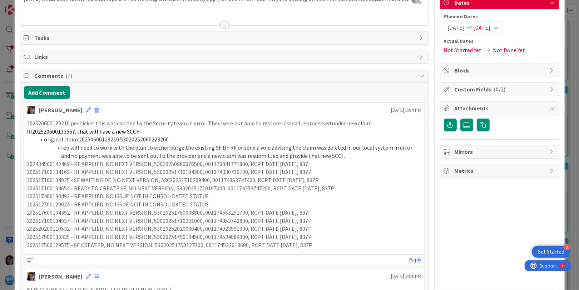
scroll to position [52, 0]
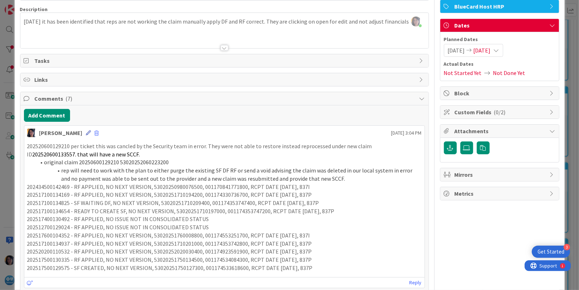
click at [86, 131] on icon at bounding box center [88, 133] width 5 height 5
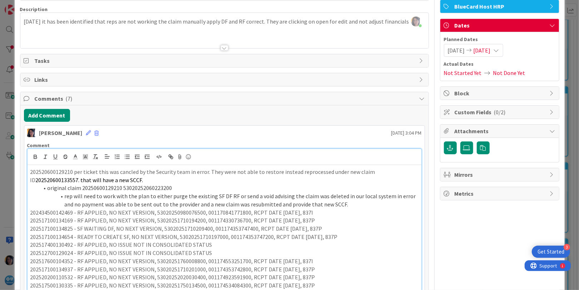
scroll to position [59, 0]
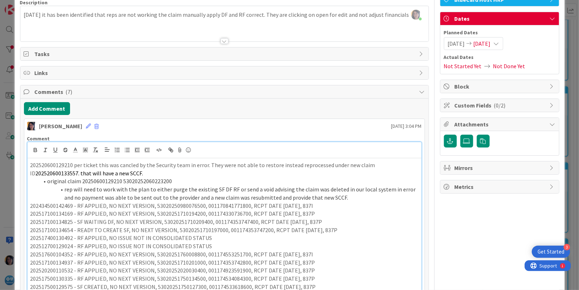
click at [30, 164] on p "202520600129210 per ticket this was cancled by the Security team in error. They…" at bounding box center [224, 169] width 388 height 16
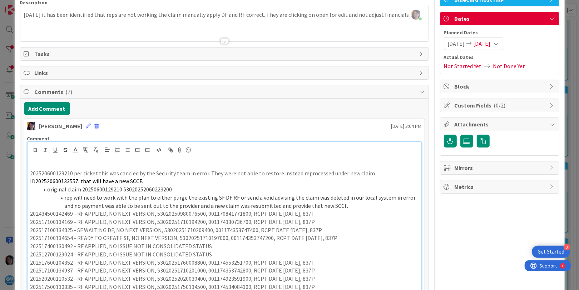
scroll to position [75, 0]
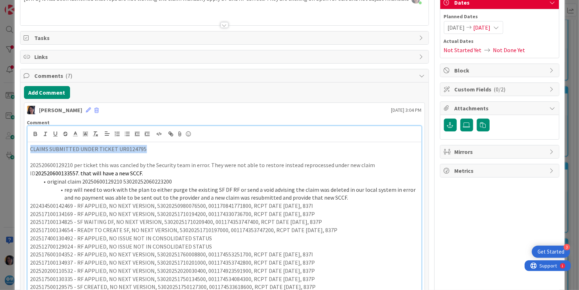
drag, startPoint x: 140, startPoint y: 147, endPoint x: 31, endPoint y: 151, distance: 108.8
click at [31, 151] on p "CLAIMS SUBMITTED UNDER TICKET UR0124795" at bounding box center [224, 149] width 388 height 8
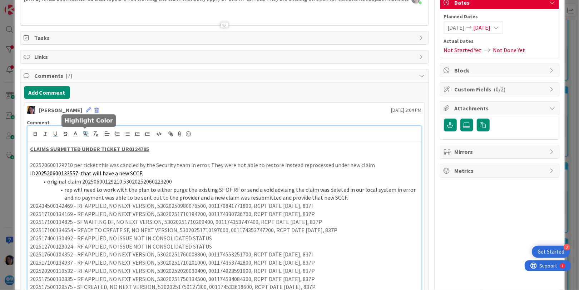
click at [84, 135] on polyline at bounding box center [85, 134] width 3 height 3
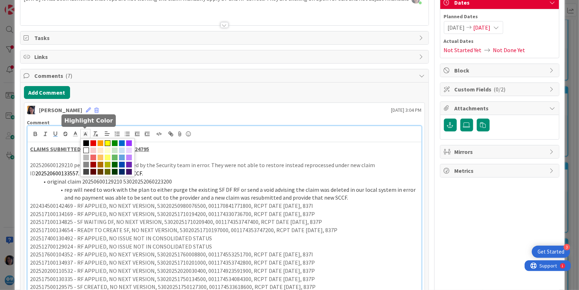
click at [105, 143] on span at bounding box center [108, 144] width 6 height 6
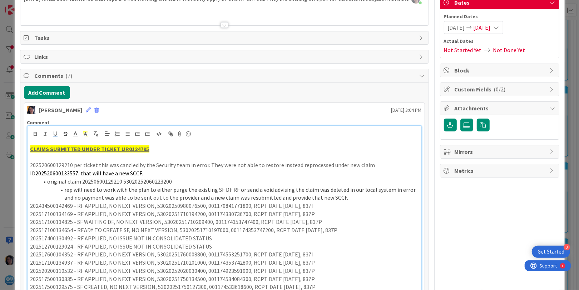
click at [103, 168] on p "202520600129210 per ticket this was cancled by the Security team in error. They…" at bounding box center [224, 169] width 388 height 16
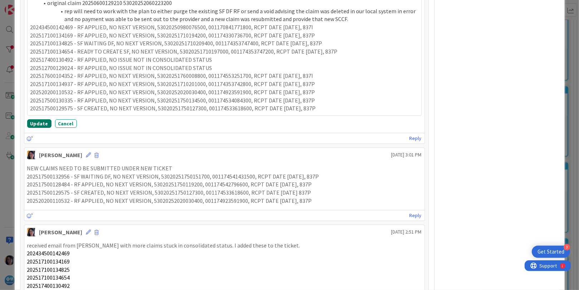
click at [35, 121] on button "Update" at bounding box center [39, 123] width 24 height 9
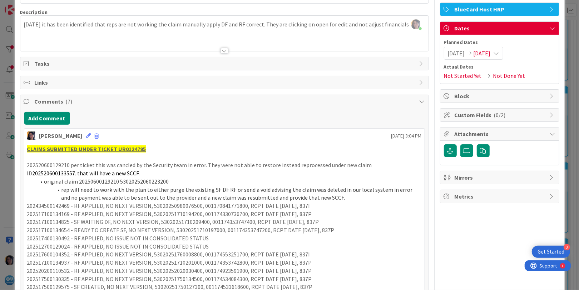
scroll to position [0, 0]
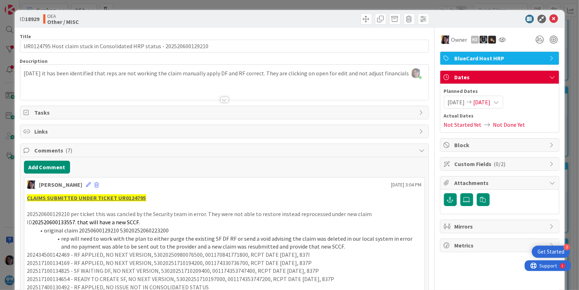
click at [486, 103] on span "[DATE]" at bounding box center [482, 102] width 17 height 9
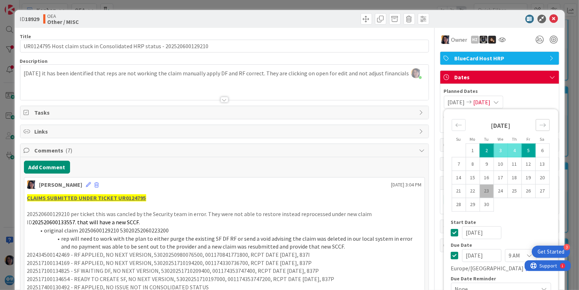
click at [540, 125] on icon "Move forward to switch to the next month." at bounding box center [543, 125] width 7 height 7
click at [495, 152] on td "1" at bounding box center [501, 151] width 14 height 14
type input "[DATE]"
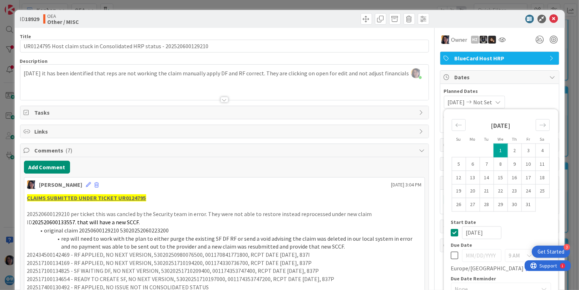
click at [530, 96] on div "[DATE] Not Set Su Mo Tu We Th Fr Sa [DATE] 1 2 3 4 5 6 7 8 9 10 11 12 13 14 15 …" at bounding box center [500, 102] width 112 height 13
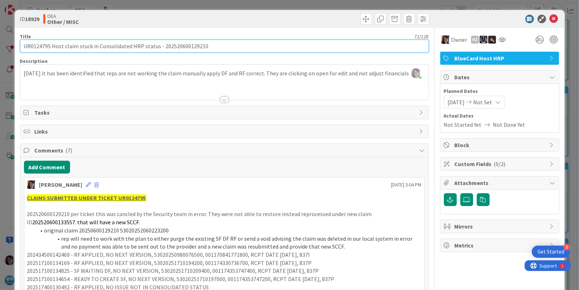
click at [36, 44] on input "UR0124795 Host claim stuck in Consolidated HRP status - 202520600129210" at bounding box center [224, 46] width 409 height 13
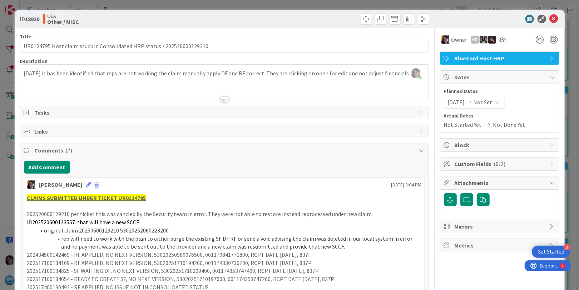
click at [454, 102] on span "[DATE]" at bounding box center [456, 102] width 17 height 9
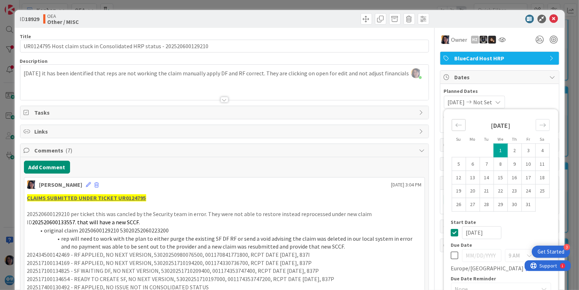
drag, startPoint x: 452, startPoint y: 125, endPoint x: 453, endPoint y: 129, distance: 4.0
click at [456, 125] on icon "Move backward to switch to the previous month." at bounding box center [459, 125] width 7 height 7
click at [481, 149] on td "2" at bounding box center [487, 151] width 14 height 14
type input "[DATE]"
click at [540, 124] on icon "Move forward to switch to the next month." at bounding box center [543, 125] width 7 height 7
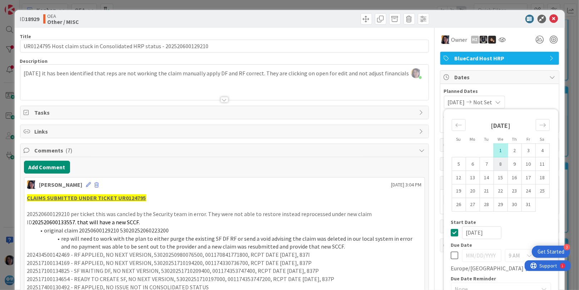
drag, startPoint x: 493, startPoint y: 151, endPoint x: 491, endPoint y: 161, distance: 10.3
click at [494, 151] on td "1" at bounding box center [501, 151] width 14 height 14
type input "[DATE]"
click at [532, 98] on div "[DATE] [DATE] Su Mo Tu We Th Fr Sa [DATE] 1 2 3 4 5 6 7 8 9 10 11 12 13 14 15 1…" at bounding box center [500, 102] width 112 height 13
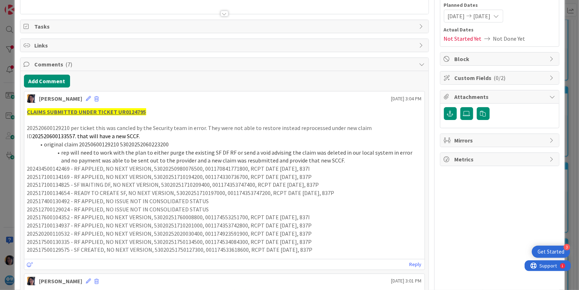
scroll to position [134, 0]
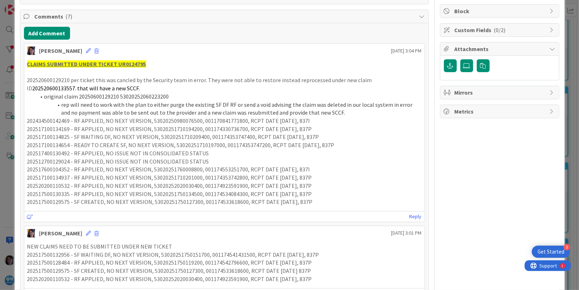
click at [90, 158] on p "202512700129024 - RF APPLIED, NO ISSUE NOT IN CONSOLIDATED STATUS" at bounding box center [224, 162] width 395 height 8
click at [86, 50] on icon at bounding box center [88, 50] width 5 height 5
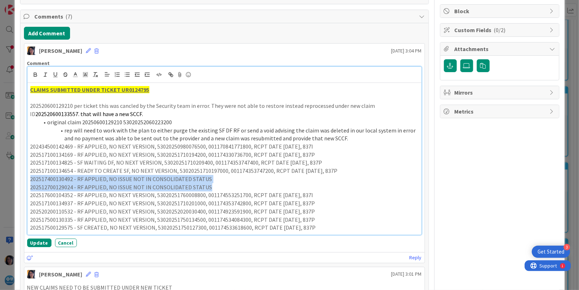
drag, startPoint x: 29, startPoint y: 179, endPoint x: 220, endPoint y: 187, distance: 190.7
click at [220, 187] on div "CLAIMS SUBMITTED UNDER TICKET UR0124795 202520600129210 per ticket this was can…" at bounding box center [225, 159] width 394 height 152
click at [64, 75] on line "button" at bounding box center [65, 75] width 5 height 0
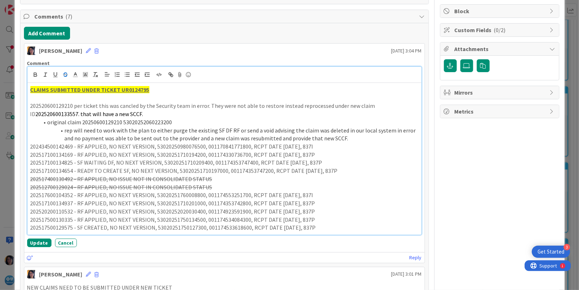
click at [84, 158] on p "202517100134169 - RF APPLIED, NO NEXT VERSION, 53020251710194200, 0011743307367…" at bounding box center [224, 155] width 388 height 8
click at [38, 242] on button "Update" at bounding box center [39, 243] width 24 height 9
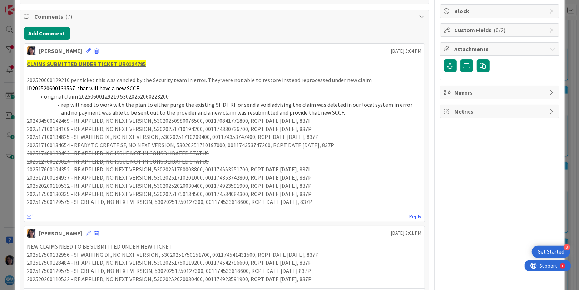
click at [28, 93] on ol "original claim 20250600129210 53020252060223200 rep will need to work with the …" at bounding box center [224, 105] width 395 height 24
click at [51, 170] on p "202517600104352 - RF APPLIED, NO NEXT VERSION, 53020251760008800, 0011745532517…" at bounding box center [224, 170] width 395 height 8
